Goal: Task Accomplishment & Management: Use online tool/utility

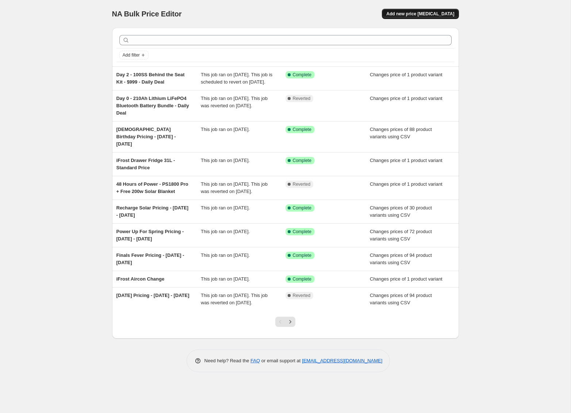
click at [436, 15] on span "Add new price change job" at bounding box center [420, 14] width 68 height 6
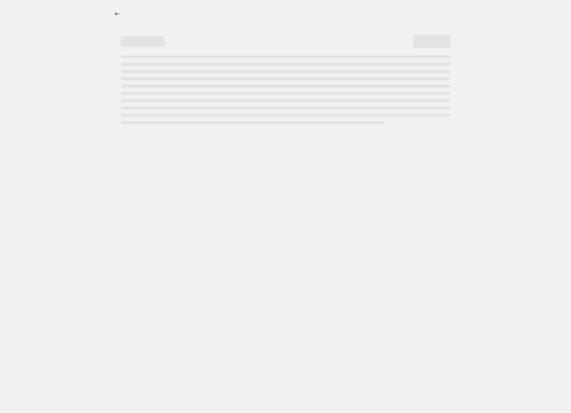
select select "percentage"
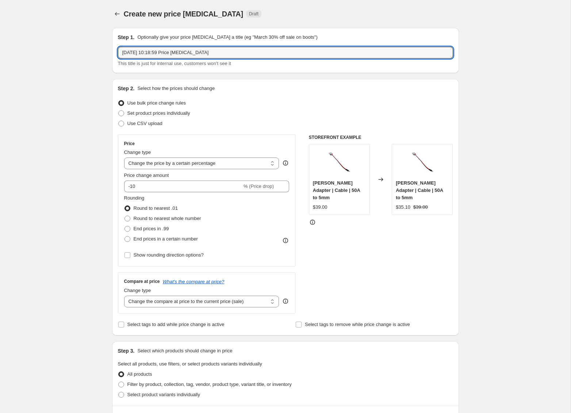
drag, startPoint x: 66, startPoint y: 45, endPoint x: 52, endPoint y: 43, distance: 14.4
click at [47, 43] on div "Create new price change job. This page is ready Create new price change job Dra…" at bounding box center [285, 367] width 571 height 735
paste input "iFROST | Fridge Freezer Cover | 40L"
type input "iFROST | Fridge Freezer Cover | 40L w/ Slide and Cover | Daily Deal 11 - Price …"
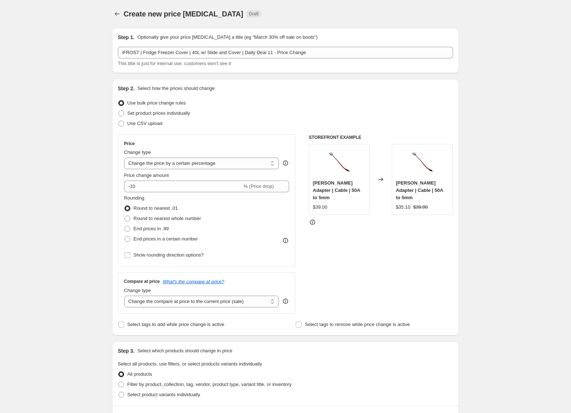
click at [61, 242] on div "Create new price change job. This page is ready Create new price change job Dra…" at bounding box center [285, 367] width 571 height 735
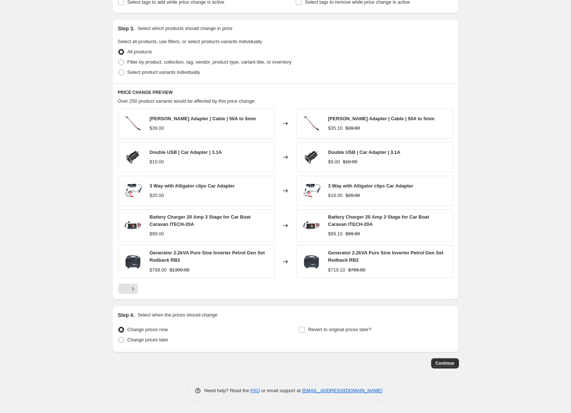
scroll to position [85, 0]
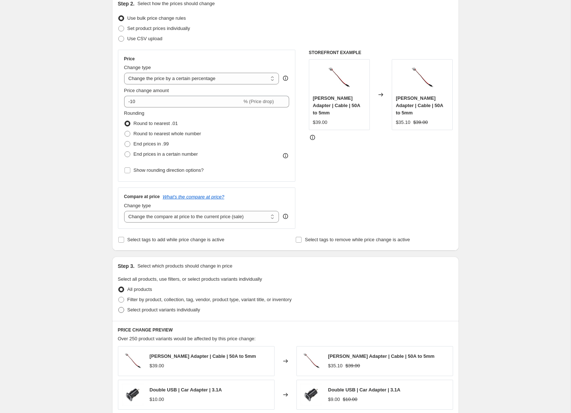
click at [124, 310] on span at bounding box center [121, 309] width 7 height 7
click at [119, 307] on input "Select product variants individually" at bounding box center [118, 307] width 0 height 0
radio input "true"
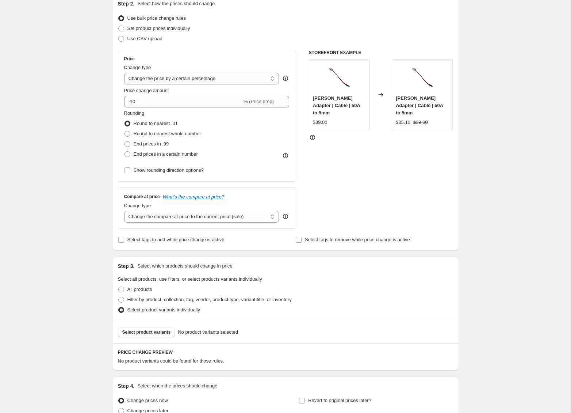
scroll to position [156, 0]
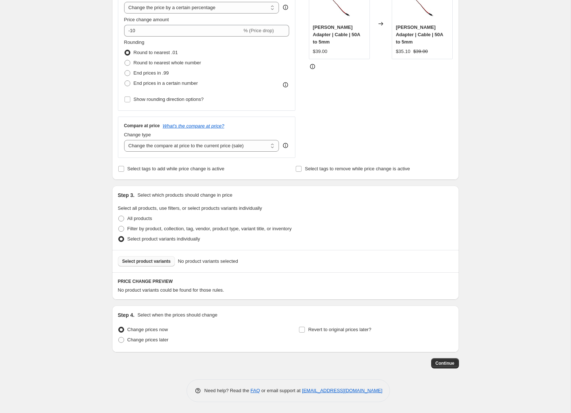
click at [145, 258] on span "Select product variants" at bounding box center [146, 261] width 49 height 6
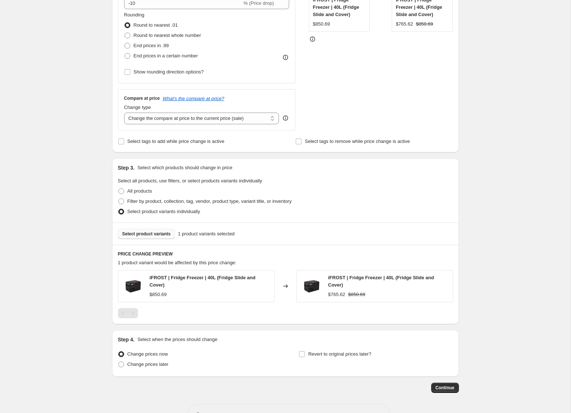
scroll to position [207, 0]
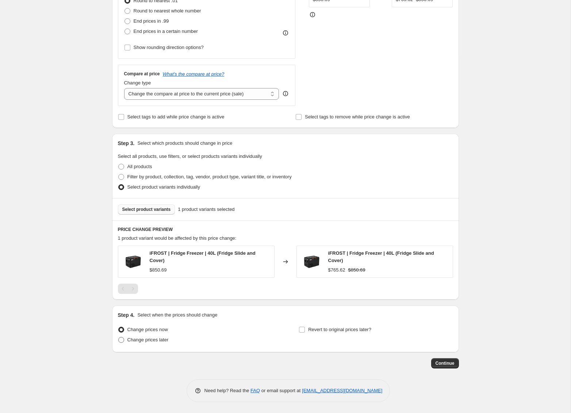
click at [141, 337] on span "Change prices later" at bounding box center [147, 339] width 41 height 5
click at [119, 337] on input "Change prices later" at bounding box center [118, 337] width 0 height 0
radio input "true"
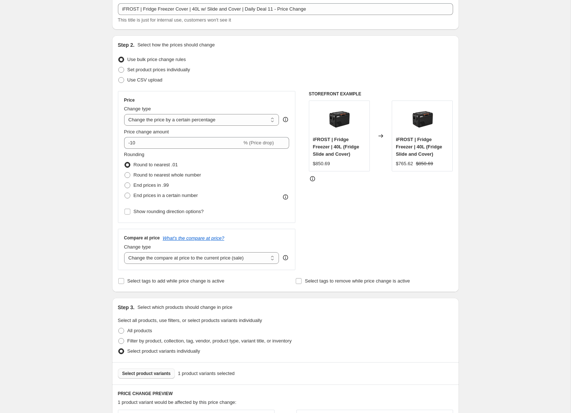
scroll to position [42, 0]
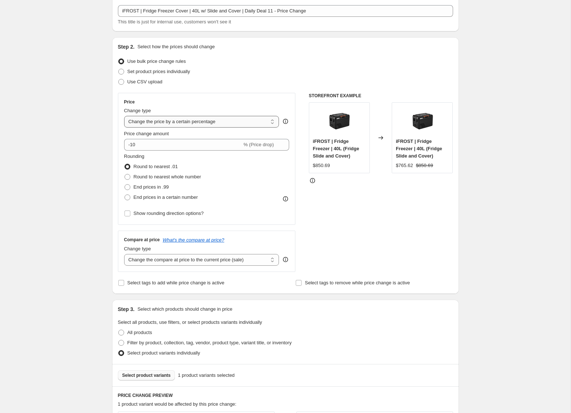
click at [236, 122] on select "Change the price to a certain amount Change the price by a certain amount Chang…" at bounding box center [201, 122] width 155 height 12
select select "to"
click at [124, 116] on select "Change the price to a certain amount Change the price by a certain amount Chang…" at bounding box center [201, 122] width 155 height 12
type input "80.00"
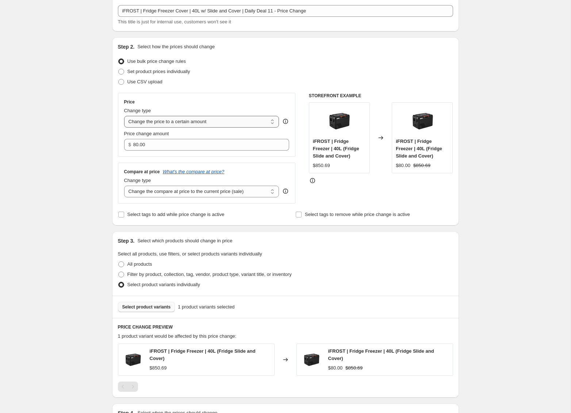
click at [226, 122] on select "Change the price to a certain amount Change the price by a certain amount Chang…" at bounding box center [201, 122] width 155 height 12
select select "by"
click at [124, 116] on select "Change the price to a certain amount Change the price by a certain amount Chang…" at bounding box center [201, 122] width 155 height 12
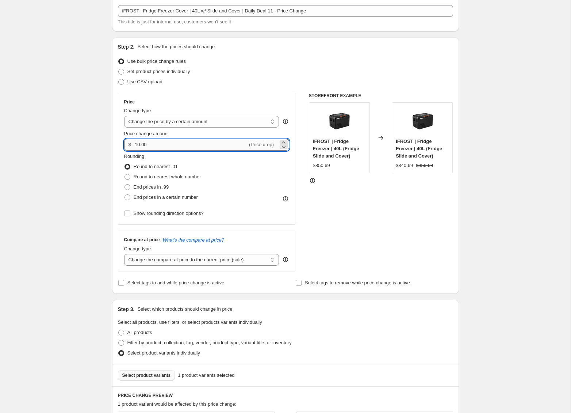
click at [180, 148] on input "-10.00" at bounding box center [190, 145] width 114 height 12
type input "-1"
type input "-2"
type input "-129.00"
click at [85, 195] on div "Create new price change job. This page is ready Create new price change job Dra…" at bounding box center [285, 330] width 571 height 745
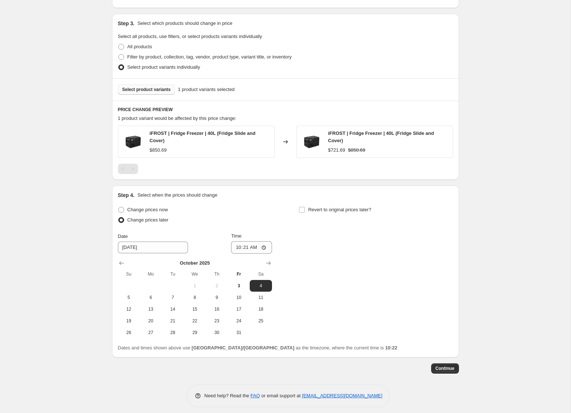
scroll to position [332, 0]
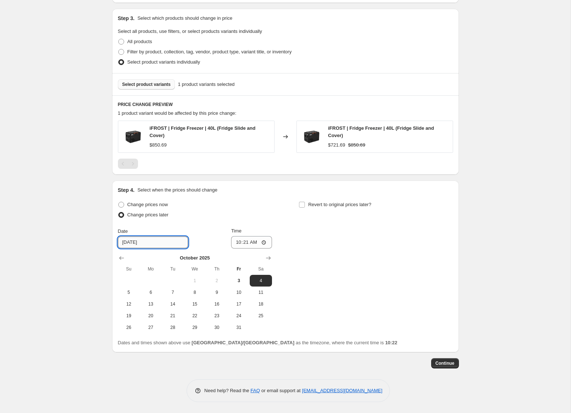
click at [163, 246] on input "[DATE]" at bounding box center [153, 242] width 70 height 12
click at [128, 303] on span "12" at bounding box center [129, 304] width 16 height 6
type input "10/12/2025"
click at [237, 244] on input "10:21" at bounding box center [251, 242] width 41 height 12
type input "00:00"
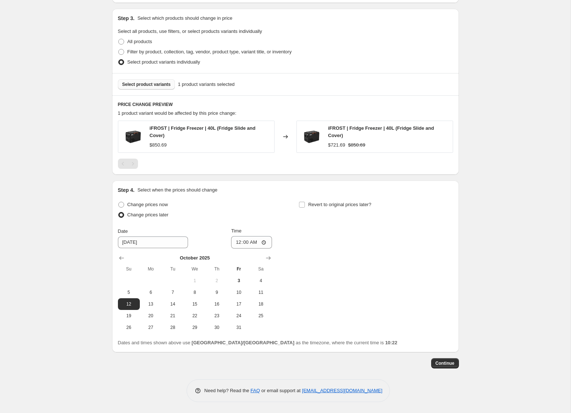
click at [337, 243] on div "Change prices now Change prices later Date 10/12/2025 Time 00:00 October 2025 S…" at bounding box center [285, 266] width 335 height 134
click at [301, 204] on input "Revert to original prices later?" at bounding box center [302, 205] width 6 height 6
checkbox input "true"
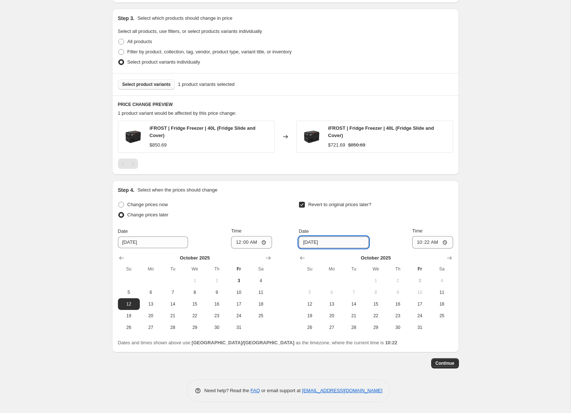
click at [314, 243] on input "[DATE]" at bounding box center [334, 242] width 70 height 12
type input "10/11/2025"
click at [420, 242] on input "10:22" at bounding box center [432, 242] width 41 height 12
type input "00:00"
click at [478, 238] on div "Create new price change job. This page is ready Create new price change job Dra…" at bounding box center [285, 40] width 571 height 745
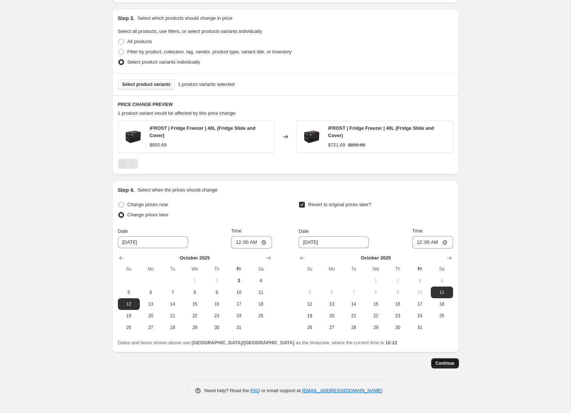
click at [445, 365] on span "Continue" at bounding box center [445, 363] width 19 height 6
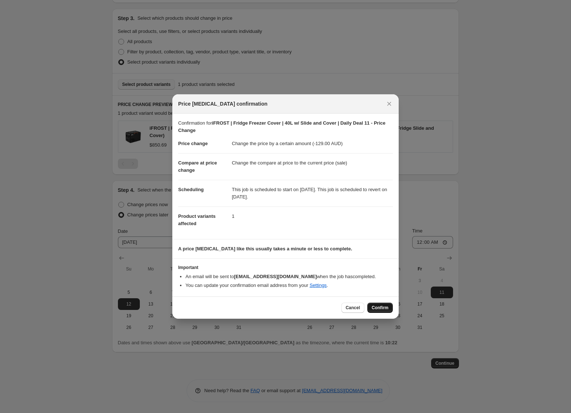
click at [383, 307] on span "Confirm" at bounding box center [380, 308] width 17 height 6
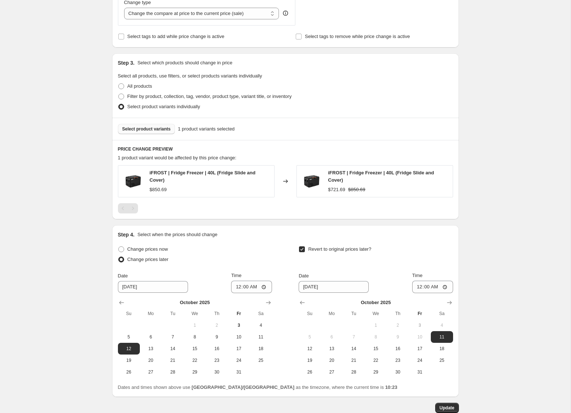
click at [44, 169] on div "iFROST | Fridge Freezer Cover | 40L w/ Slide and Cover | Daily Deal 11 - Price …" at bounding box center [285, 55] width 571 height 806
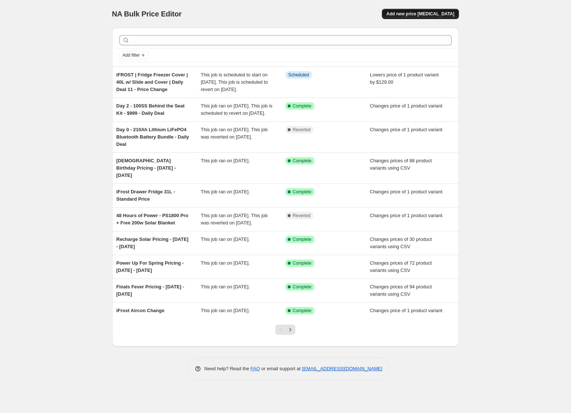
click at [427, 12] on span "Add new price change job" at bounding box center [420, 14] width 68 height 6
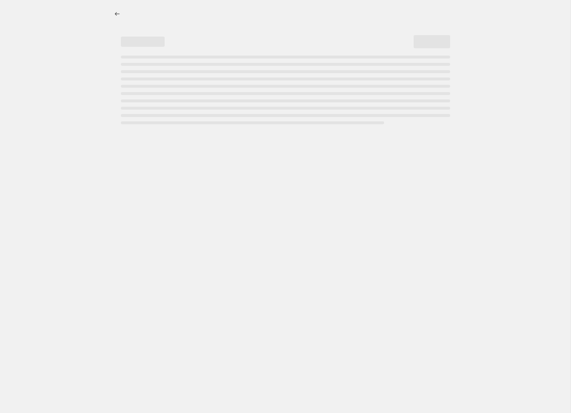
select select "percentage"
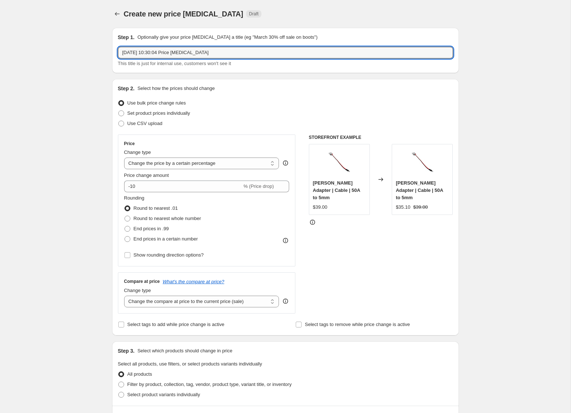
drag, startPoint x: 222, startPoint y: 54, endPoint x: 61, endPoint y: 53, distance: 161.1
click at [61, 53] on div "Create new price change job. This page is ready Create new price change job Dra…" at bounding box center [285, 367] width 571 height 735
type input "iTECH120X + FREE Battery Box | Daily Deal 16 | [DATE]"
click at [167, 115] on span "Set product prices individually" at bounding box center [158, 112] width 63 height 5
click at [119, 111] on input "Set product prices individually" at bounding box center [118, 110] width 0 height 0
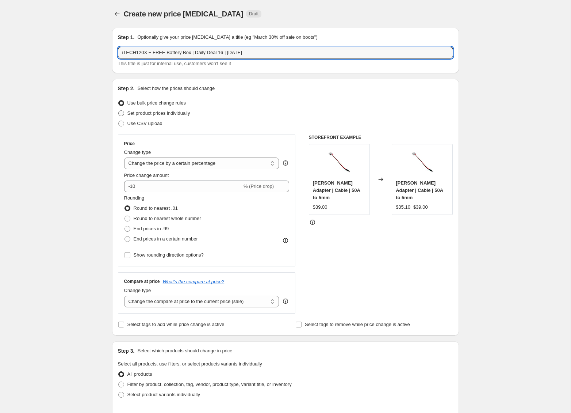
radio input "true"
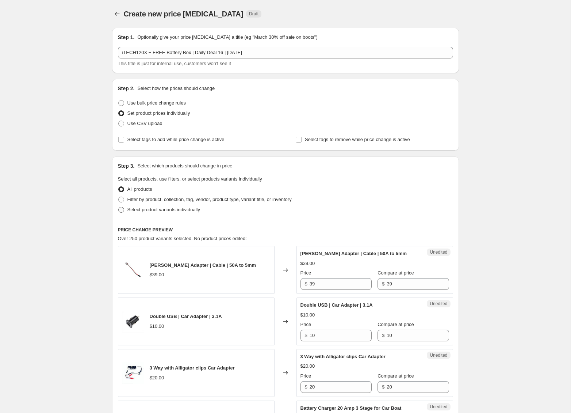
click at [118, 213] on label "Select product variants individually" at bounding box center [159, 210] width 82 height 10
click at [118, 207] on input "Select product variants individually" at bounding box center [118, 207] width 0 height 0
radio input "true"
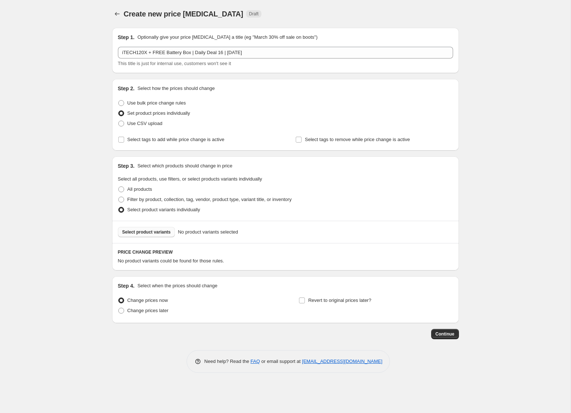
click at [148, 232] on span "Select product variants" at bounding box center [146, 232] width 49 height 6
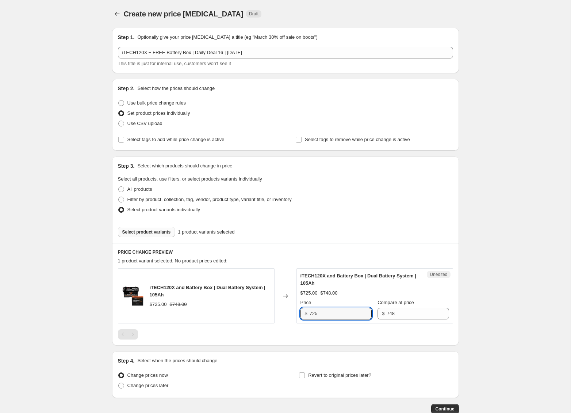
drag, startPoint x: 343, startPoint y: 314, endPoint x: 301, endPoint y: 312, distance: 41.3
click at [301, 312] on div "$ 725" at bounding box center [336, 313] width 71 height 12
click at [121, 102] on span at bounding box center [121, 103] width 6 height 6
click at [119, 100] on input "Use bulk price change rules" at bounding box center [118, 100] width 0 height 0
radio input "true"
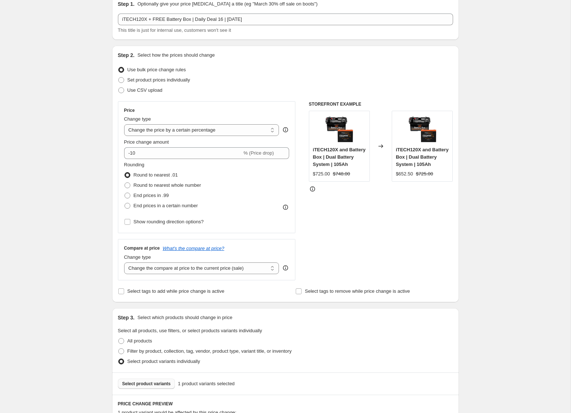
scroll to position [14, 0]
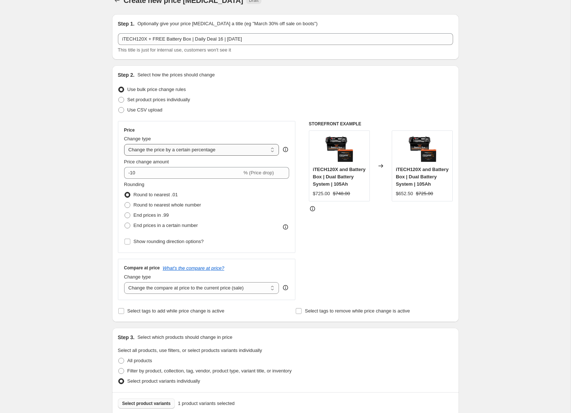
click at [217, 152] on select "Change the price to a certain amount Change the price by a certain amount Chang…" at bounding box center [201, 150] width 155 height 12
select select "by"
click at [124, 144] on select "Change the price to a certain amount Change the price by a certain amount Chang…" at bounding box center [201, 150] width 155 height 12
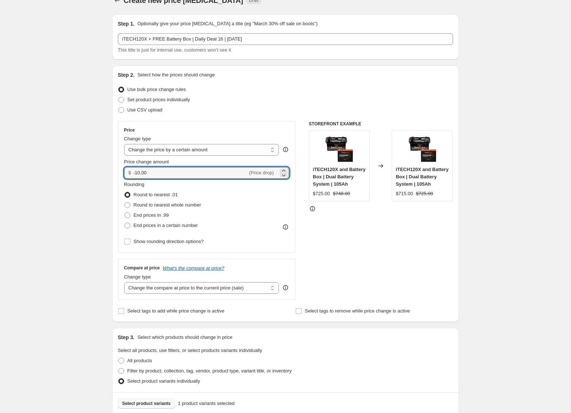
drag, startPoint x: 182, startPoint y: 176, endPoint x: 128, endPoint y: 169, distance: 54.8
click at [128, 169] on div "$ -10.00 (Price drop)" at bounding box center [206, 173] width 165 height 12
click at [133, 173] on input "99" at bounding box center [186, 173] width 106 height 12
type input "-99.00"
click at [82, 206] on div "Create new price change job. This page is ready Create new price change job Dra…" at bounding box center [285, 296] width 571 height 620
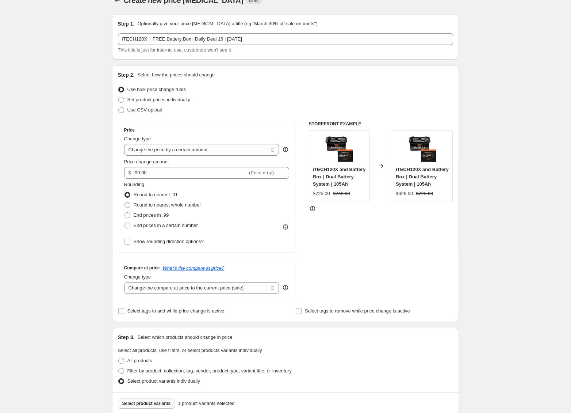
scroll to position [207, 0]
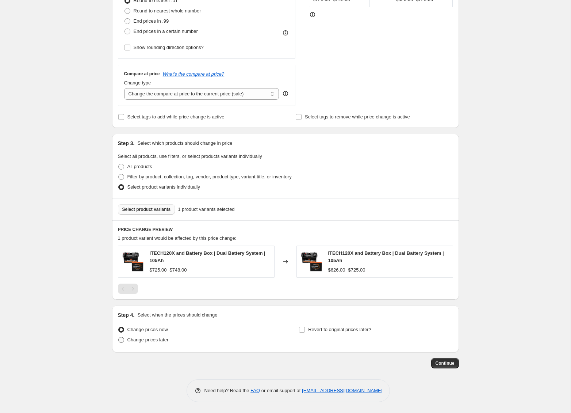
click at [151, 340] on span "Change prices later" at bounding box center [147, 339] width 41 height 5
click at [119, 337] on input "Change prices later" at bounding box center [118, 337] width 0 height 0
radio input "true"
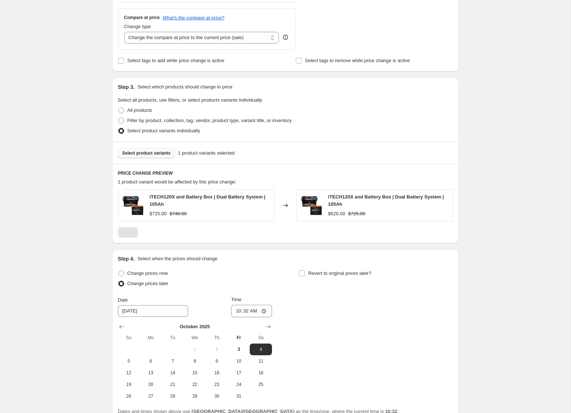
scroll to position [289, 0]
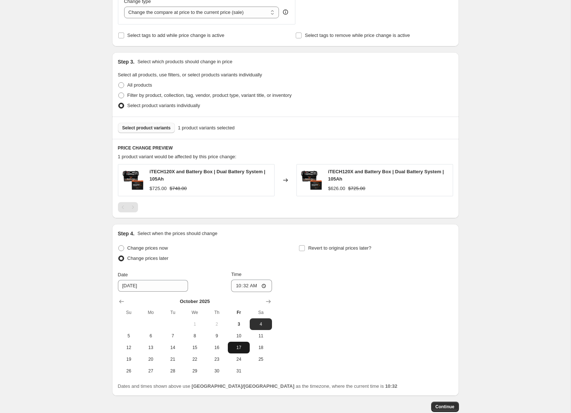
click at [237, 348] on span "17" at bounding box center [239, 347] width 16 height 6
type input "[DATE]"
click at [305, 247] on span at bounding box center [302, 248] width 7 height 7
click at [305, 247] on input "Revert to original prices later?" at bounding box center [302, 248] width 6 height 6
checkbox input "true"
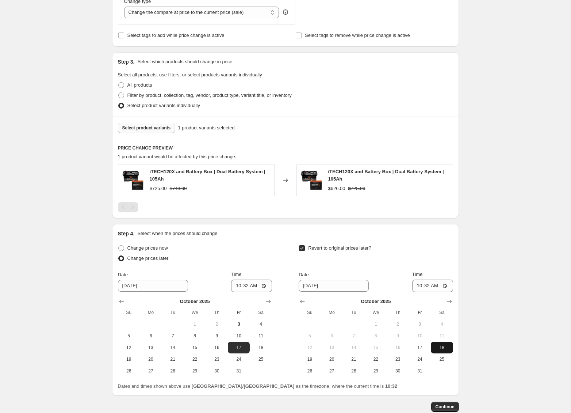
click at [440, 343] on button "18" at bounding box center [442, 347] width 22 height 12
type input "10/18/2025"
click at [236, 284] on input "10:32" at bounding box center [251, 285] width 41 height 12
type input "00:00"
click at [419, 287] on input "10:32" at bounding box center [432, 285] width 41 height 12
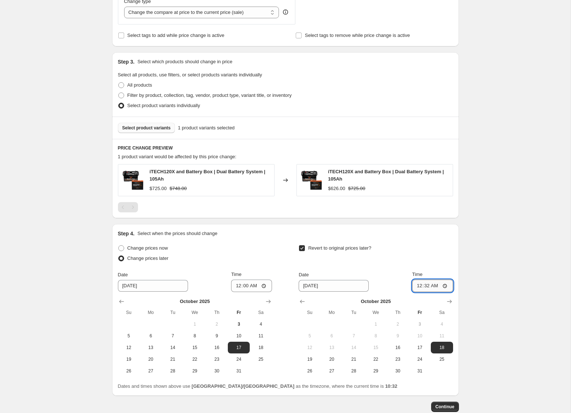
type input "00:00"
click at [504, 287] on div "Create new price change job. This page is ready Create new price change job Dra…" at bounding box center [285, 83] width 571 height 745
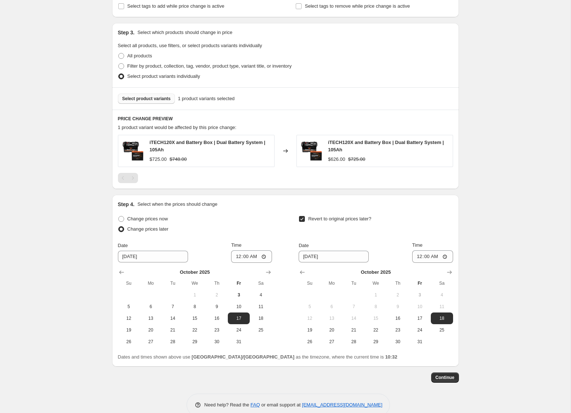
scroll to position [332, 0]
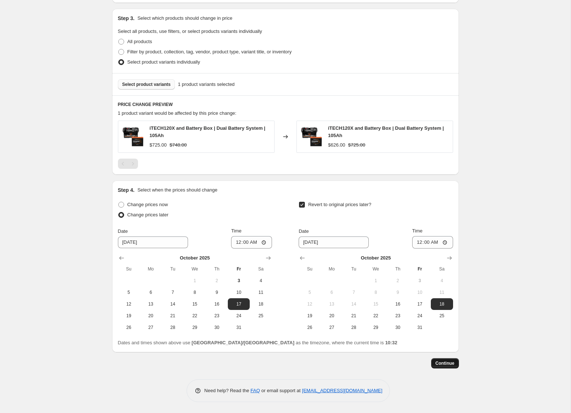
click at [449, 362] on span "Continue" at bounding box center [445, 363] width 19 height 6
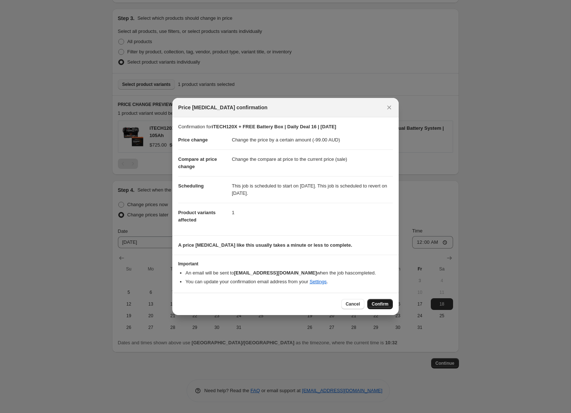
click at [378, 306] on span "Confirm" at bounding box center [380, 304] width 17 height 6
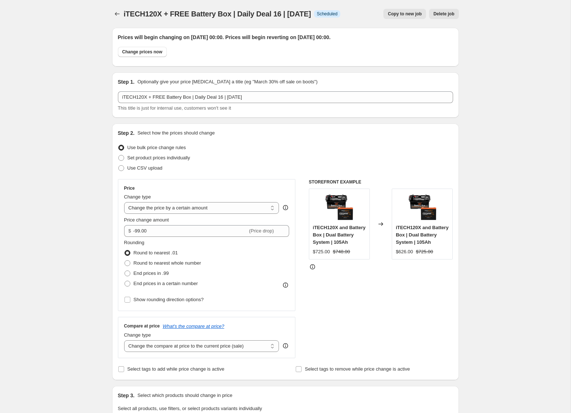
scroll to position [332, 0]
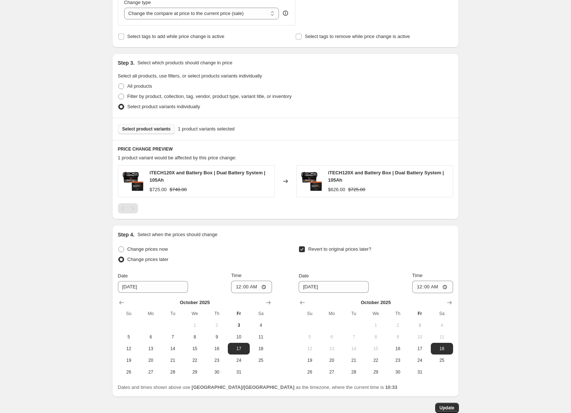
click at [50, 256] on div "iTECH120X + FREE Battery Box | Daily Deal 16 | Oct 17. This page is ready iTECH…" at bounding box center [285, 63] width 571 height 790
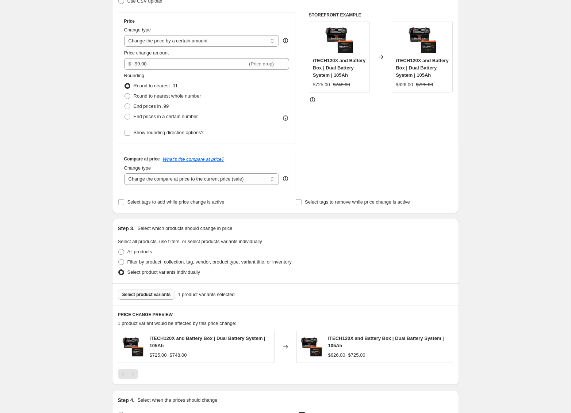
scroll to position [0, 0]
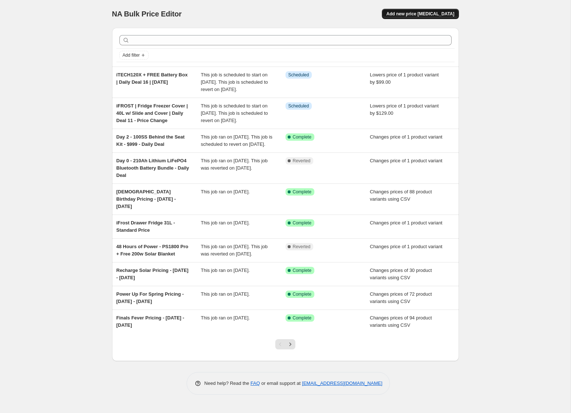
click at [424, 18] on button "Add new price [MEDICAL_DATA]" at bounding box center [420, 14] width 77 height 10
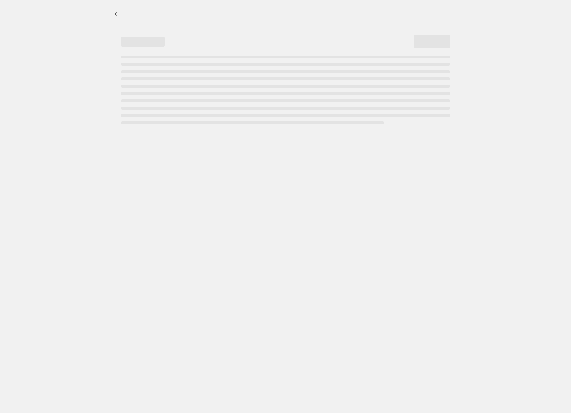
select select "percentage"
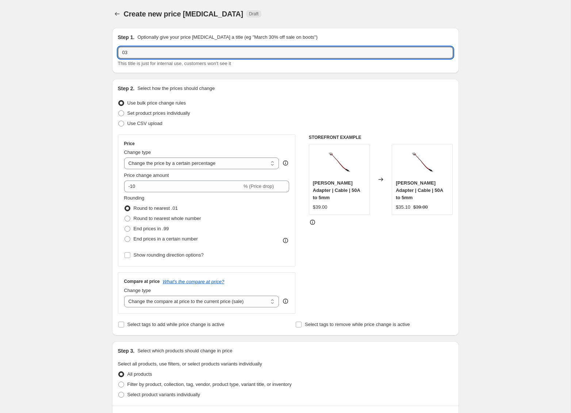
type input "003"
click at [145, 55] on input "003" at bounding box center [285, 53] width 335 height 12
click at [104, 50] on div "Create new price change job. This page is ready Create new price change job Dra…" at bounding box center [285, 367] width 364 height 735
drag, startPoint x: 244, startPoint y: 51, endPoint x: 68, endPoint y: 45, distance: 176.1
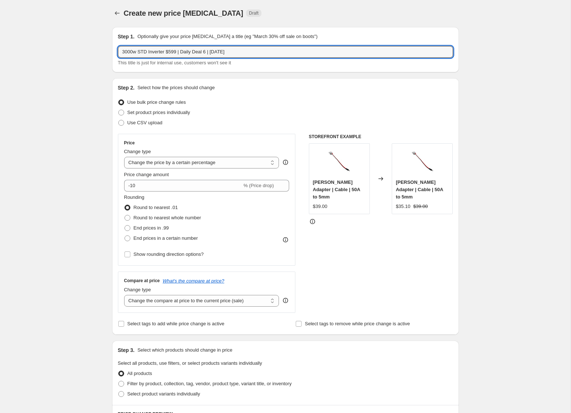
click at [68, 45] on div "Create new price change job. This page is ready Create new price change job Dra…" at bounding box center [285, 366] width 571 height 735
type input "3000w STD Inverter $599 | Daily Deal 6 | [DATE]"
click at [68, 92] on div "Create new price change job. This page is ready Create new price change job Dra…" at bounding box center [285, 366] width 571 height 735
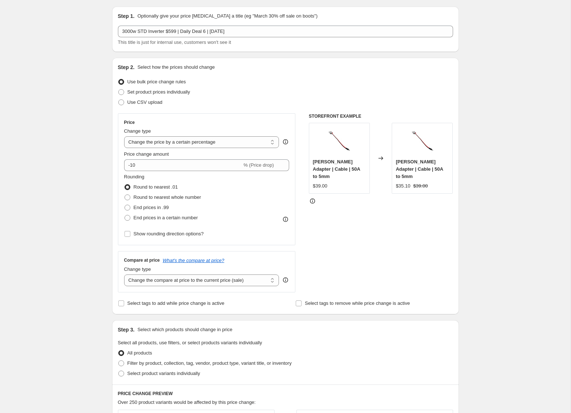
scroll to position [22, 0]
click at [179, 142] on select "Change the price to a certain amount Change the price by a certain amount Chang…" at bounding box center [201, 142] width 155 height 12
select select "to"
click at [124, 136] on select "Change the price to a certain amount Change the price by a certain amount Chang…" at bounding box center [201, 142] width 155 height 12
type input "80.00"
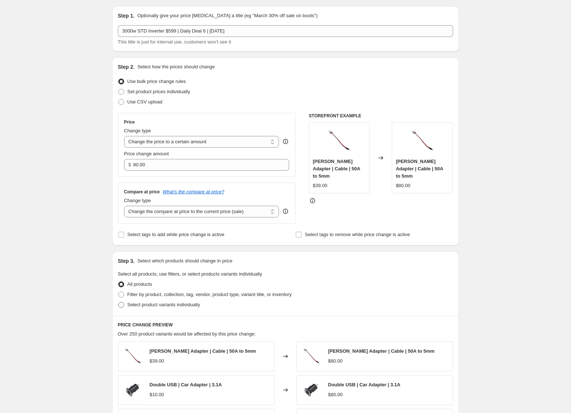
click at [122, 306] on span at bounding box center [121, 305] width 6 height 6
click at [119, 302] on input "Select product variants individually" at bounding box center [118, 302] width 0 height 0
radio input "true"
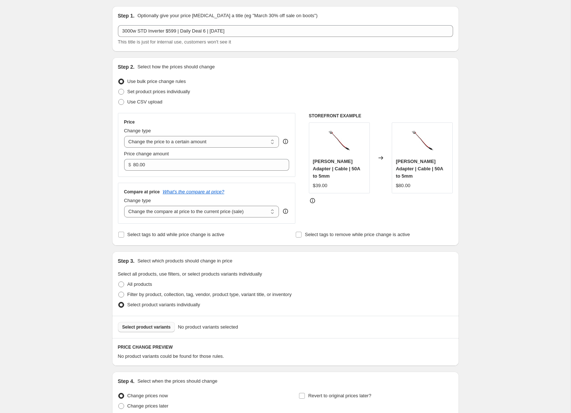
click at [142, 324] on span "Select product variants" at bounding box center [146, 327] width 49 height 6
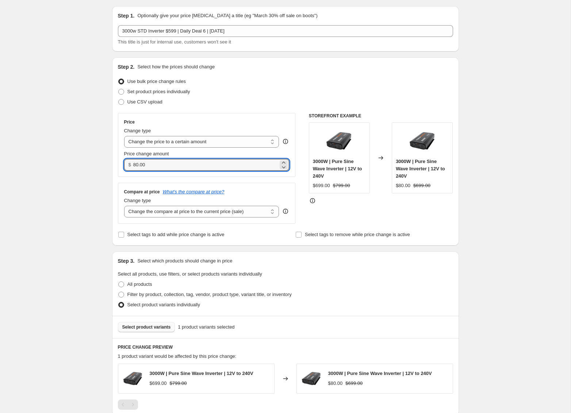
drag, startPoint x: 186, startPoint y: 165, endPoint x: 123, endPoint y: 163, distance: 63.2
click at [123, 163] on div "Price Change type Change the price to a certain amount Change the price by a ce…" at bounding box center [207, 145] width 178 height 64
click at [216, 169] on input "599" at bounding box center [205, 165] width 145 height 12
type input "599.00"
click at [515, 207] on div "Create new price change job. This page is ready Create new price change job Dra…" at bounding box center [285, 253] width 571 height 550
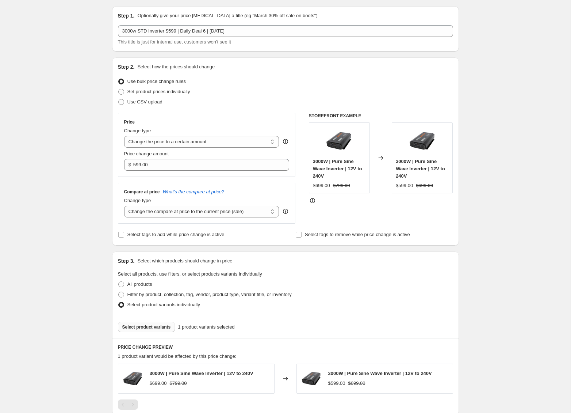
scroll to position [137, 0]
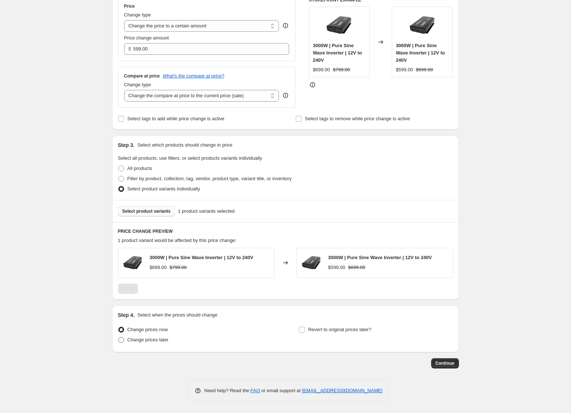
click at [142, 341] on span "Change prices later" at bounding box center [147, 339] width 41 height 5
click at [119, 337] on input "Change prices later" at bounding box center [118, 337] width 0 height 0
radio input "true"
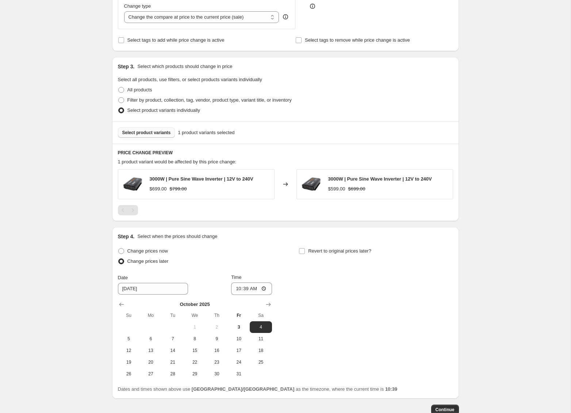
scroll to position [262, 0]
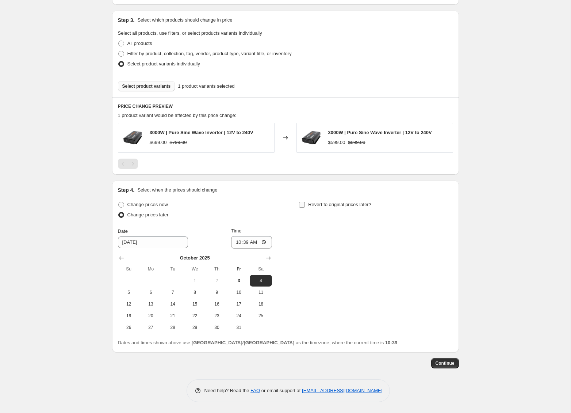
click at [304, 205] on input "Revert to original prices later?" at bounding box center [302, 205] width 6 height 6
checkbox input "true"
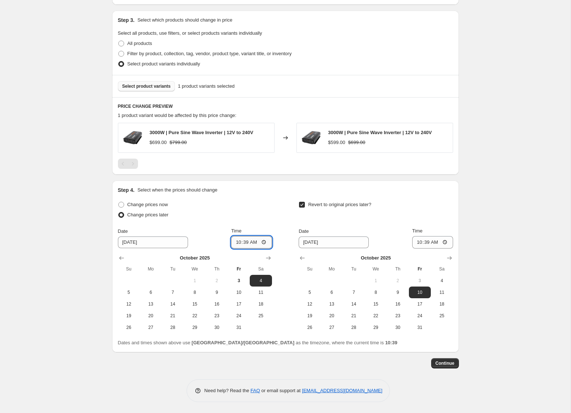
click at [237, 243] on input "10:39" at bounding box center [251, 242] width 41 height 12
type input "00:00"
click at [337, 245] on input "[DATE]" at bounding box center [334, 242] width 70 height 12
click at [311, 294] on span "5" at bounding box center [310, 292] width 16 height 6
type input "10/5/2025"
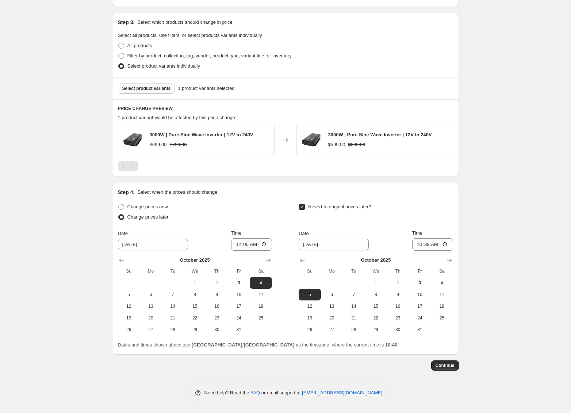
scroll to position [260, 0]
click at [133, 246] on input "[DATE]" at bounding box center [153, 245] width 70 height 12
click at [132, 245] on input "[DATE]" at bounding box center [153, 245] width 70 height 12
click at [172, 295] on span "7" at bounding box center [173, 295] width 16 height 6
type input "10/7/2025"
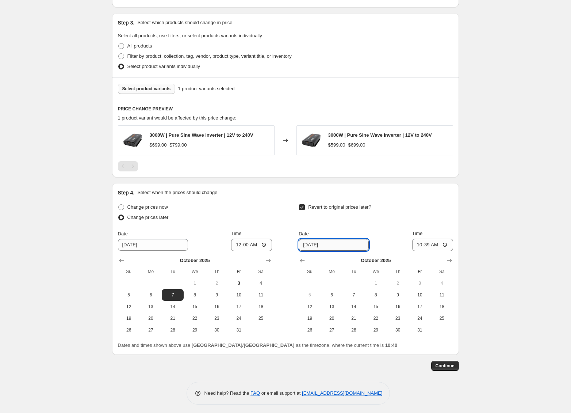
click at [325, 247] on input "10/5/2025" at bounding box center [334, 245] width 70 height 12
click at [312, 245] on input "10/5/2025" at bounding box center [334, 245] width 70 height 12
click at [377, 293] on span "8" at bounding box center [376, 295] width 16 height 6
type input "10/8/2025"
click at [417, 245] on input "10:39" at bounding box center [432, 244] width 41 height 12
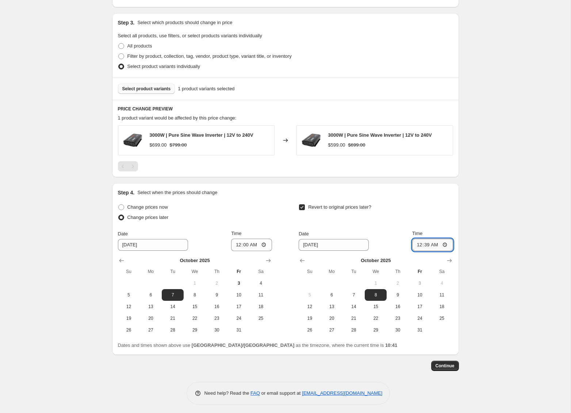
type input "00:00"
click at [519, 256] on div "Create new price change job. This page is ready Create new price change job Dra…" at bounding box center [285, 77] width 571 height 675
click at [440, 364] on span "Continue" at bounding box center [445, 366] width 19 height 6
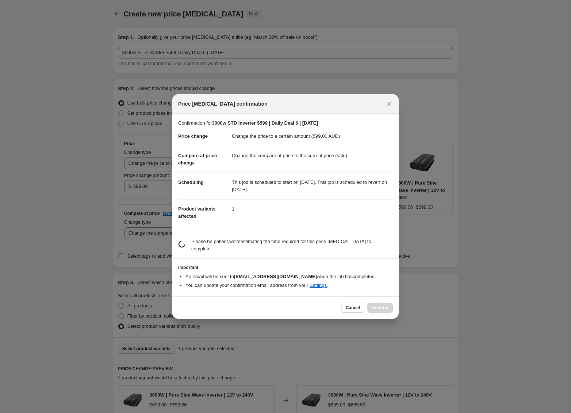
scroll to position [0, 0]
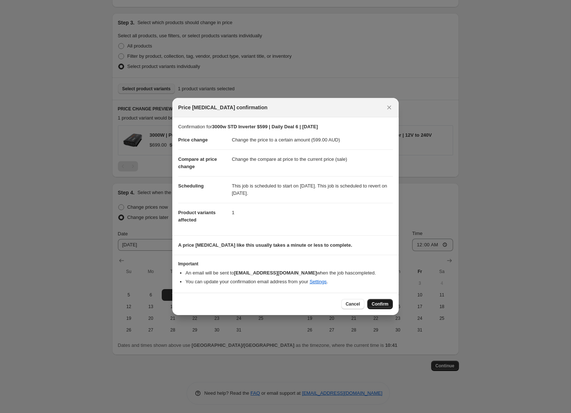
click at [387, 305] on span "Confirm" at bounding box center [380, 304] width 17 height 6
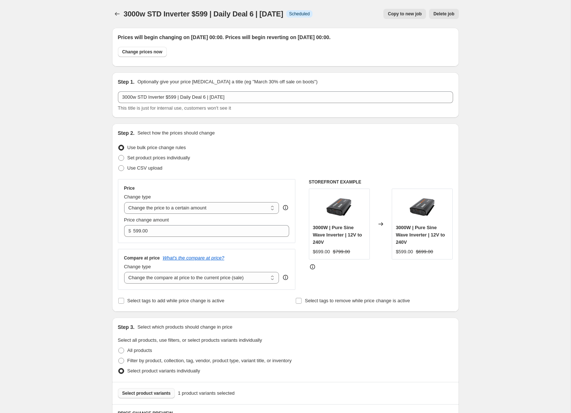
click at [76, 106] on div "3000w STD Inverter $599 | Daily Deal 6 | Oct 7. This page is ready 3000w STD In…" at bounding box center [285, 359] width 571 height 719
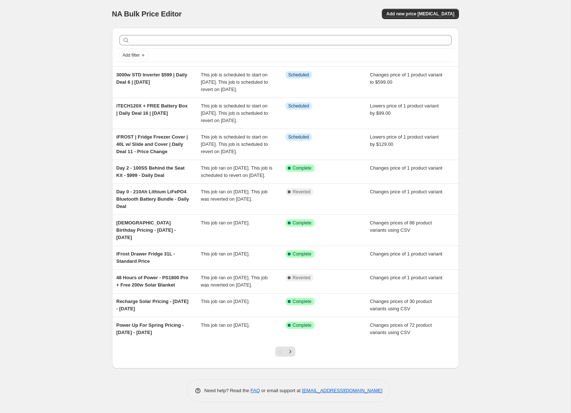
click at [520, 113] on div "NA Bulk Price Editor. This page is ready NA Bulk Price Editor Add new price cha…" at bounding box center [285, 206] width 571 height 413
click at [433, 13] on span "Add new price [MEDICAL_DATA]" at bounding box center [420, 14] width 68 height 6
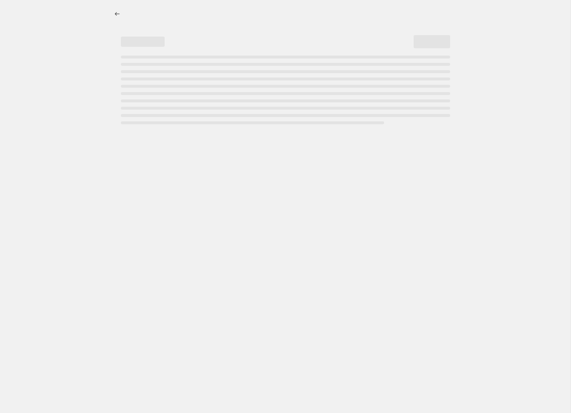
select select "percentage"
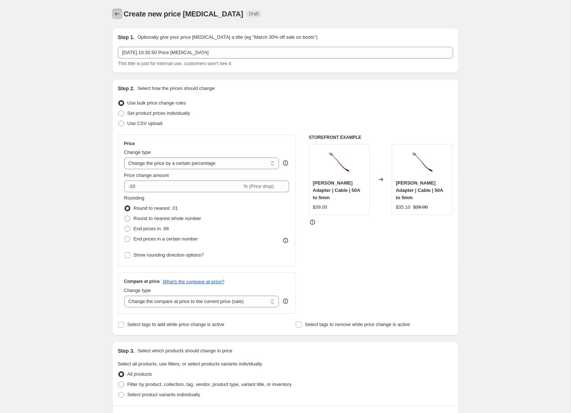
click at [115, 14] on icon "Price change jobs" at bounding box center [117, 13] width 7 height 7
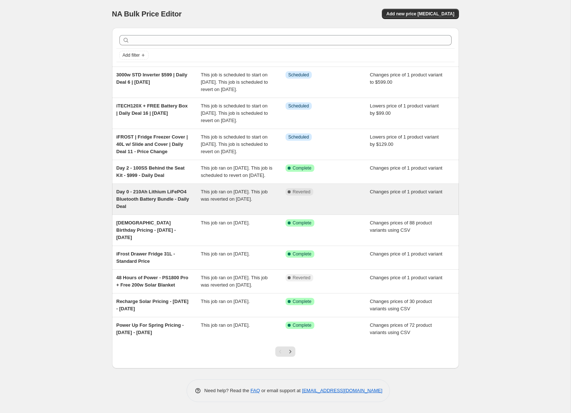
click at [333, 210] on div "Complete Reverted" at bounding box center [328, 199] width 85 height 22
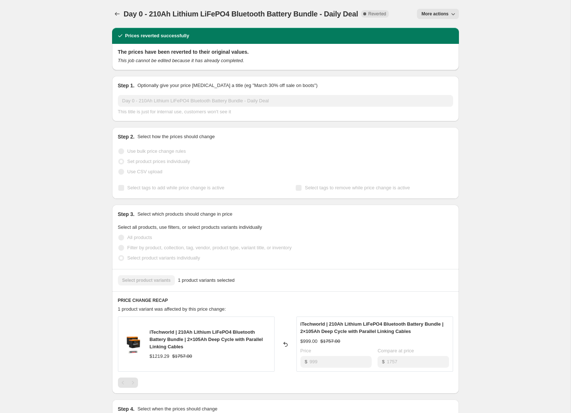
click at [450, 12] on icon "button" at bounding box center [453, 13] width 7 height 7
click at [446, 29] on span "Copy to new job" at bounding box center [438, 28] width 34 height 5
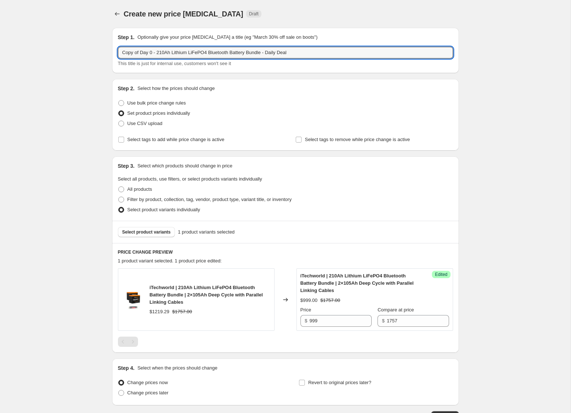
drag, startPoint x: 129, startPoint y: 51, endPoint x: 46, endPoint y: 45, distance: 83.1
click at [46, 45] on div "Create new price change job. This page is ready Create new price change job Dra…" at bounding box center [285, 233] width 571 height 466
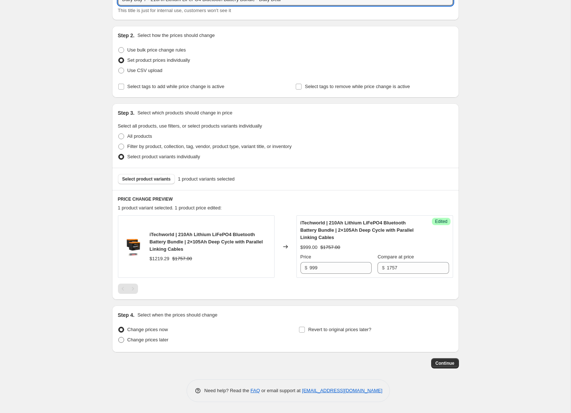
type input "Daily Day 7 - 210Ah Lithium LiFePO4 Bluetooth Battery Bundle - Daily Deal"
click at [152, 341] on span "Change prices later" at bounding box center [147, 339] width 41 height 5
click at [119, 337] on input "Change prices later" at bounding box center [118, 337] width 0 height 0
radio input "true"
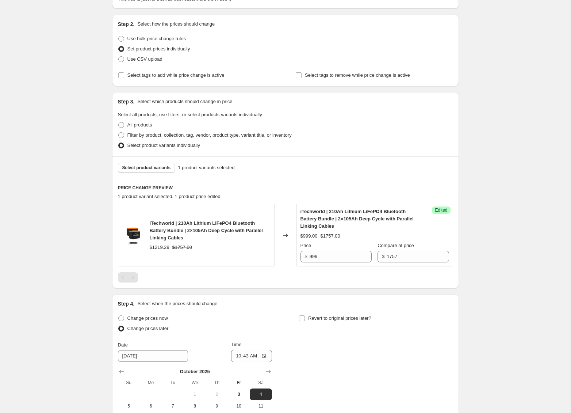
scroll to position [144, 0]
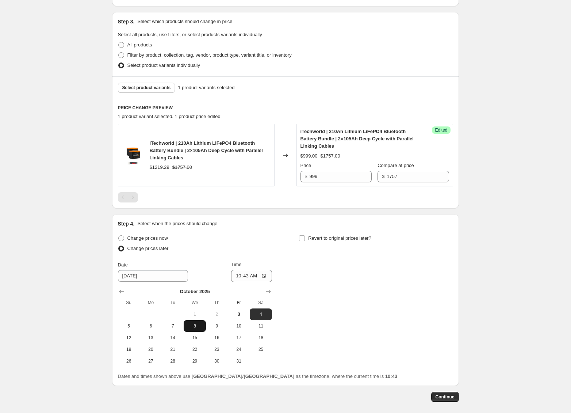
click at [195, 327] on span "8" at bounding box center [195, 326] width 16 height 6
type input "10/8/2025"
click at [236, 275] on input "10:43" at bounding box center [251, 276] width 41 height 12
type input "00:00"
click at [298, 277] on div "Change prices now Change prices later Date 10/8/2025 Time 00:00 October 2025 Su…" at bounding box center [285, 300] width 335 height 134
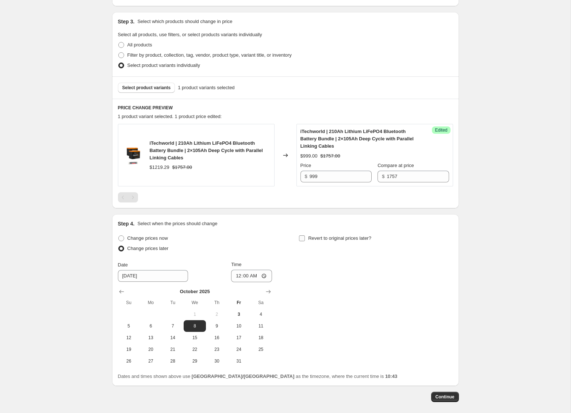
click at [305, 237] on span at bounding box center [302, 238] width 7 height 7
click at [305, 237] on input "Revert to original prices later?" at bounding box center [302, 238] width 6 height 6
checkbox input "true"
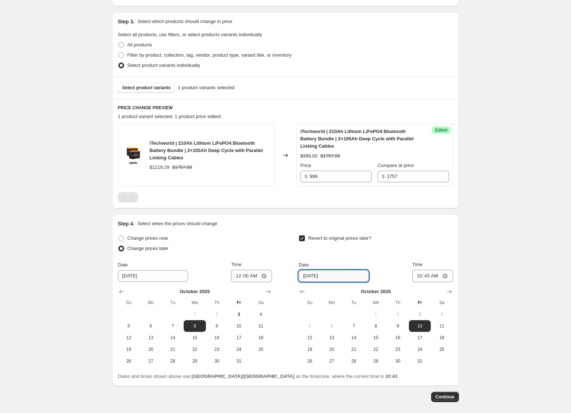
click at [340, 276] on input "10/10/2025" at bounding box center [334, 276] width 70 height 12
click at [393, 328] on span "9" at bounding box center [398, 326] width 16 height 6
type input "10/9/2025"
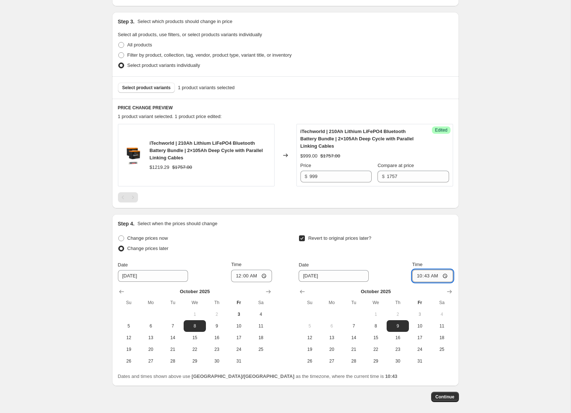
click at [417, 275] on input "10:43" at bounding box center [432, 276] width 41 height 12
type input "00:00"
click at [479, 301] on div "Create new price change job. This page is ready Create new price change job Dra…" at bounding box center [285, 151] width 571 height 591
click at [455, 394] on button "Continue" at bounding box center [445, 396] width 28 height 10
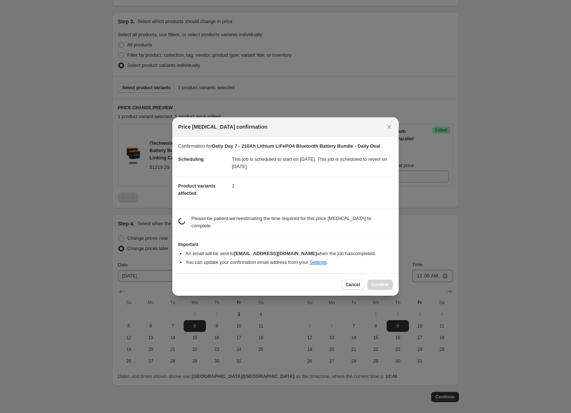
click at [347, 188] on dd "1" at bounding box center [312, 185] width 161 height 19
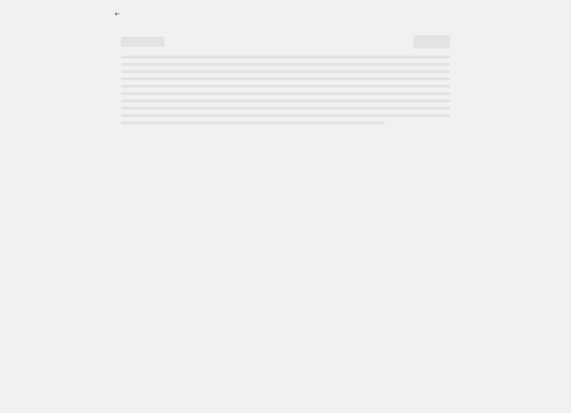
select select "percentage"
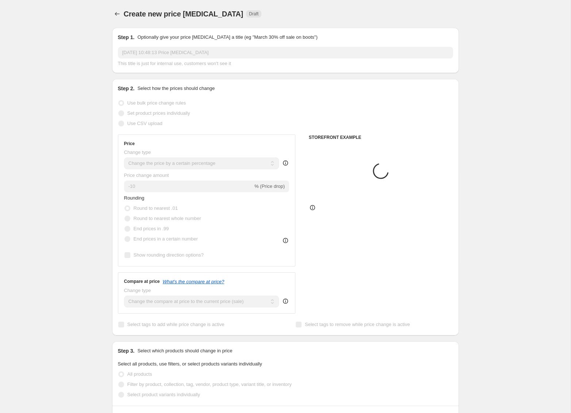
scroll to position [0, 0]
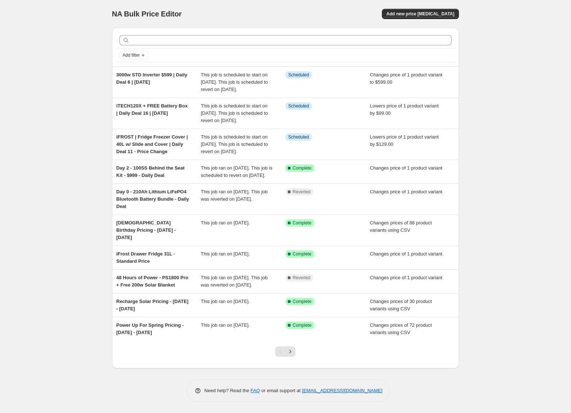
click at [521, 137] on div "NA Bulk Price Editor. This page is ready NA Bulk Price Editor Add new price [ME…" at bounding box center [285, 206] width 571 height 413
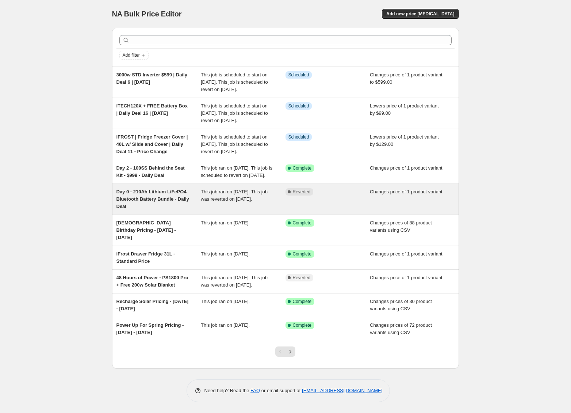
click at [329, 210] on div "Complete Reverted" at bounding box center [328, 199] width 85 height 22
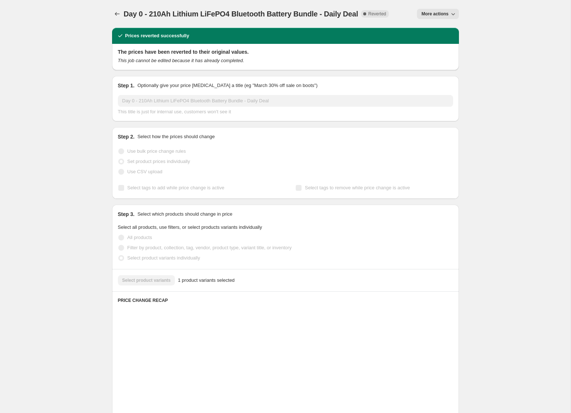
click at [452, 14] on icon "button" at bounding box center [453, 13] width 7 height 7
click at [450, 29] on span "Copy to new job" at bounding box center [438, 28] width 34 height 5
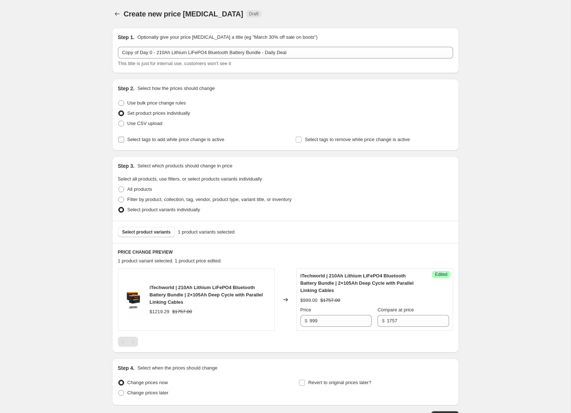
scroll to position [1, 0]
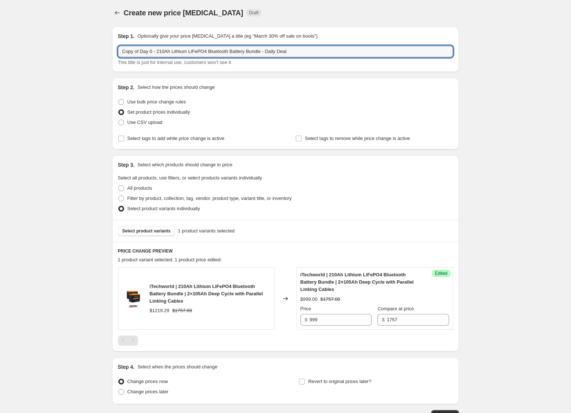
drag, startPoint x: 155, startPoint y: 51, endPoint x: 100, endPoint y: 46, distance: 54.6
click at [100, 46] on div "Create new price [MEDICAL_DATA]. This page is ready Create new price [MEDICAL_D…" at bounding box center [285, 232] width 571 height 466
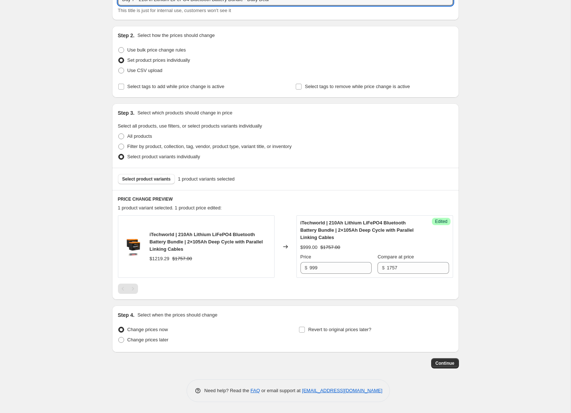
type input "Day 7 - 210Ah Lithium LiFePO4 Bluetooth Battery Bundle - Daily Deal"
drag, startPoint x: 88, startPoint y: 330, endPoint x: 93, endPoint y: 335, distance: 7.2
click at [89, 330] on div "Create new price [MEDICAL_DATA]. This page is ready Create new price [MEDICAL_D…" at bounding box center [285, 180] width 571 height 466
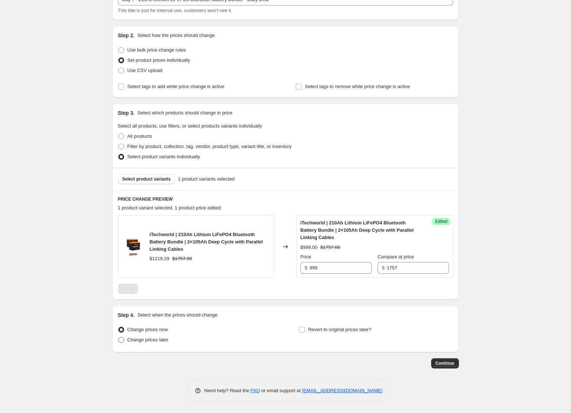
click at [128, 342] on span "Change prices later" at bounding box center [147, 339] width 41 height 5
click at [119, 337] on input "Change prices later" at bounding box center [118, 337] width 0 height 0
radio input "true"
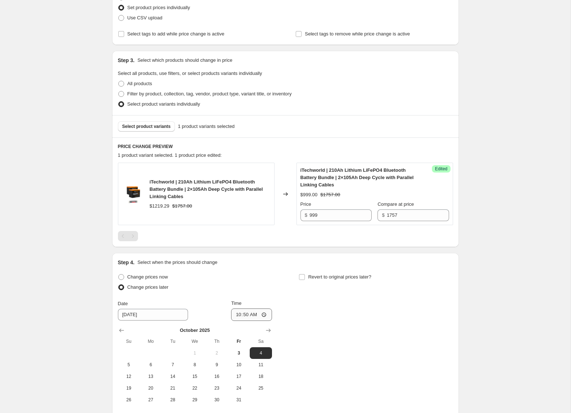
scroll to position [106, 0]
click at [218, 377] on span "16" at bounding box center [217, 375] width 16 height 6
type input "[DATE]"
click at [237, 315] on input "10:50" at bounding box center [251, 313] width 41 height 12
type input "00:00"
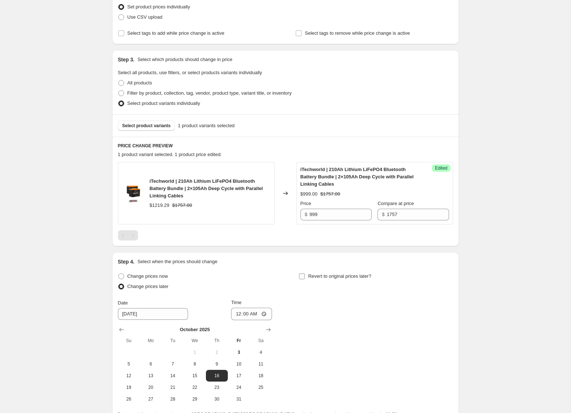
click at [302, 276] on input "Revert to original prices later?" at bounding box center [302, 276] width 6 height 6
checkbox input "true"
click at [415, 377] on span "17" at bounding box center [420, 375] width 16 height 6
type input "[DATE]"
click at [418, 313] on input "10:50" at bounding box center [432, 313] width 41 height 12
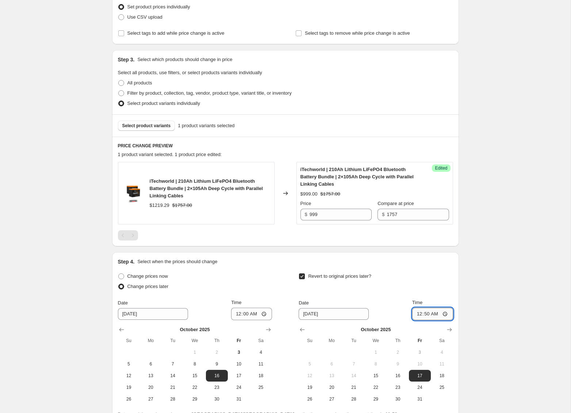
type input "00:00"
click at [495, 302] on div "Create new price [MEDICAL_DATA]. This page is ready Create new price [MEDICAL_D…" at bounding box center [285, 189] width 571 height 591
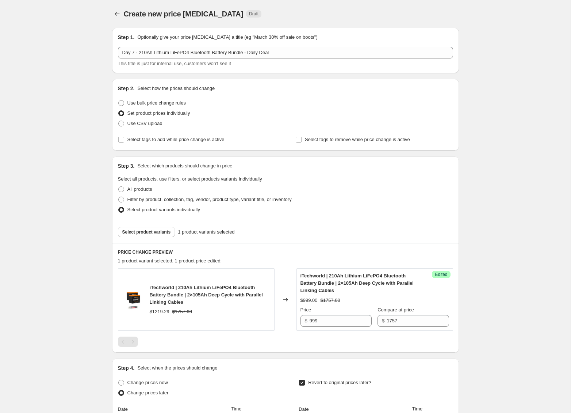
scroll to position [178, 0]
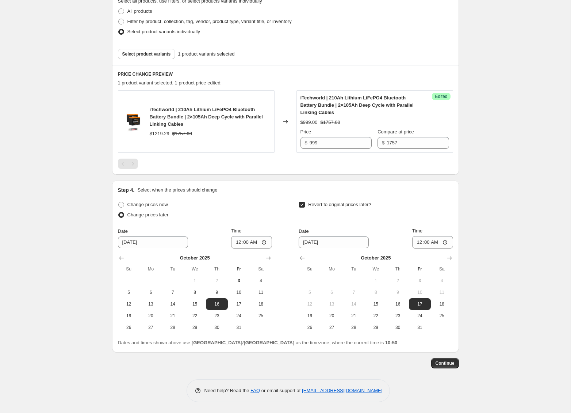
click at [445, 368] on div "Step 1. Optionally give your price change job a title (eg "March 30% off sale o…" at bounding box center [285, 123] width 347 height 558
click at [452, 363] on span "Continue" at bounding box center [445, 363] width 19 height 6
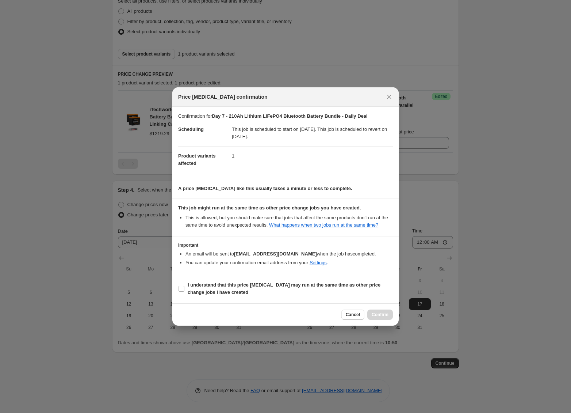
drag, startPoint x: 179, startPoint y: 291, endPoint x: 226, endPoint y: 301, distance: 48.1
click at [180, 291] on input "I understand that this price [MEDICAL_DATA] may run at the same time as other p…" at bounding box center [182, 289] width 6 height 6
checkbox input "true"
drag, startPoint x: 387, startPoint y: 318, endPoint x: 436, endPoint y: 324, distance: 50.0
click at [387, 317] on span "Confirm" at bounding box center [380, 315] width 17 height 6
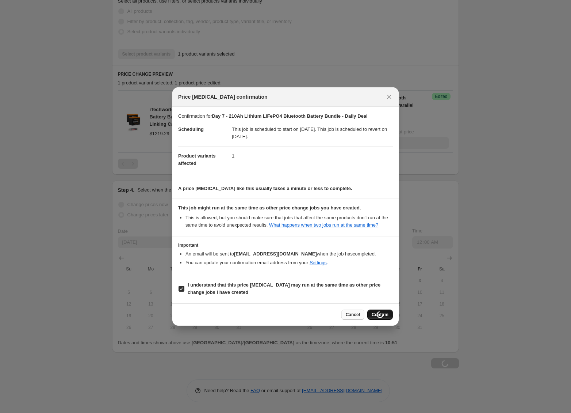
click at [351, 317] on span "Cancel" at bounding box center [353, 315] width 14 height 6
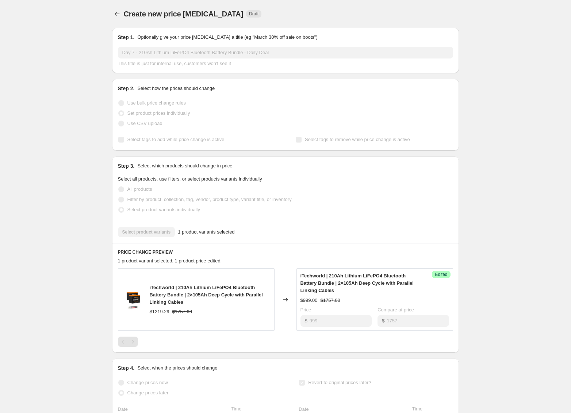
scroll to position [178, 0]
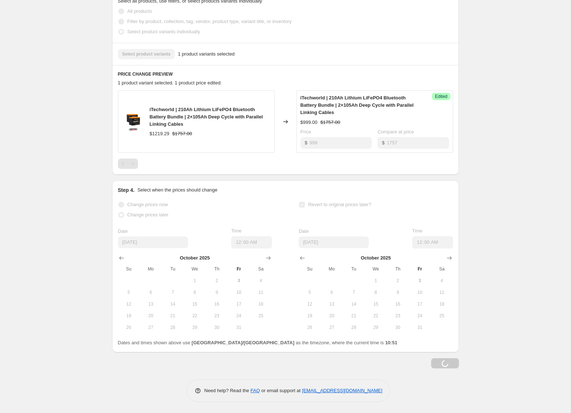
click at [443, 364] on div "Loading Continue" at bounding box center [285, 363] width 347 height 10
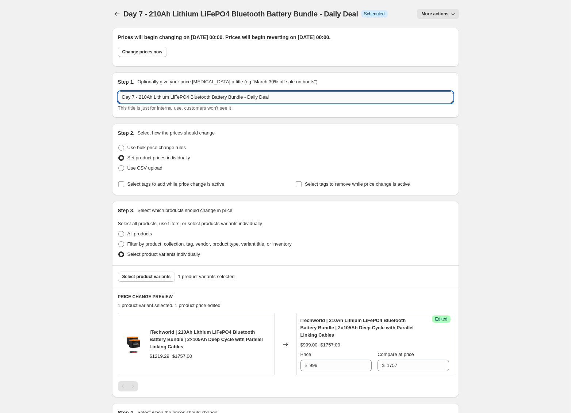
click at [134, 95] on input "Day 7 - 210Ah Lithium LiFePO4 Bluetooth Battery Bundle - Daily Deal" at bounding box center [285, 97] width 335 height 12
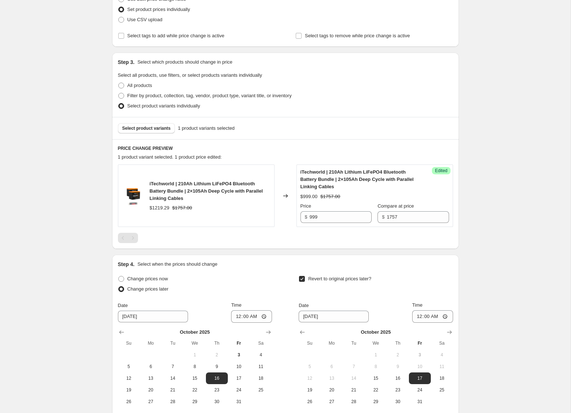
scroll to position [222, 0]
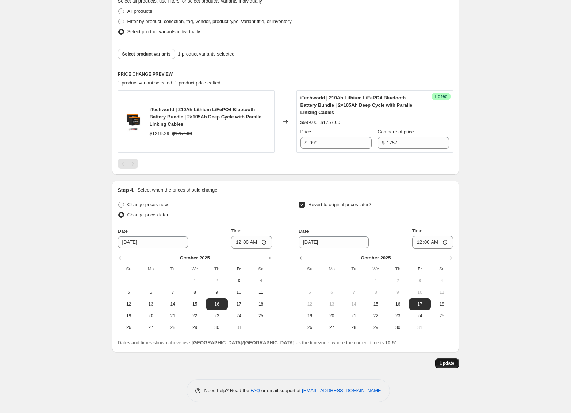
click at [446, 365] on span "Update" at bounding box center [447, 363] width 15 height 6
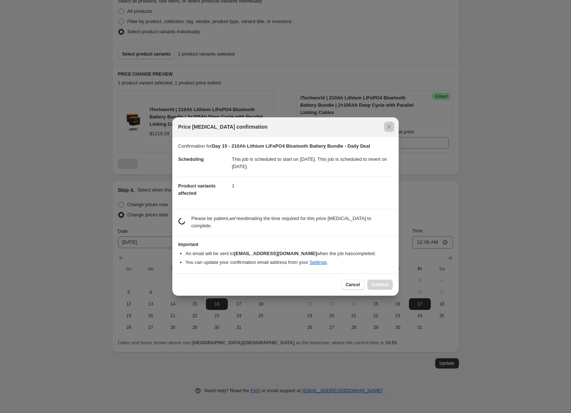
click at [510, 248] on div at bounding box center [285, 206] width 571 height 413
type input "Day 7 - 210Ah Lithium LiFePO4 Bluetooth Battery Bundle - Daily Deal"
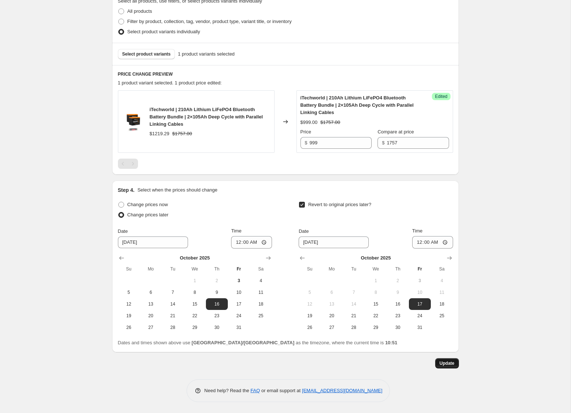
click at [444, 360] on span "Update" at bounding box center [447, 363] width 15 height 6
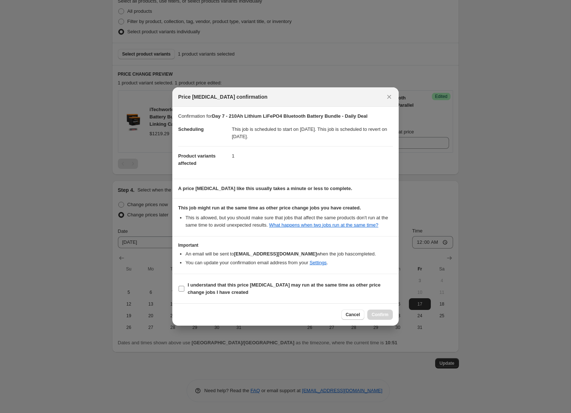
click at [232, 295] on span "I understand that this price change job may run at the same time as other price…" at bounding box center [290, 288] width 205 height 15
click at [184, 291] on input "I understand that this price change job may run at the same time as other price…" at bounding box center [182, 289] width 6 height 6
checkbox input "true"
click at [374, 316] on span "Confirm" at bounding box center [380, 315] width 17 height 6
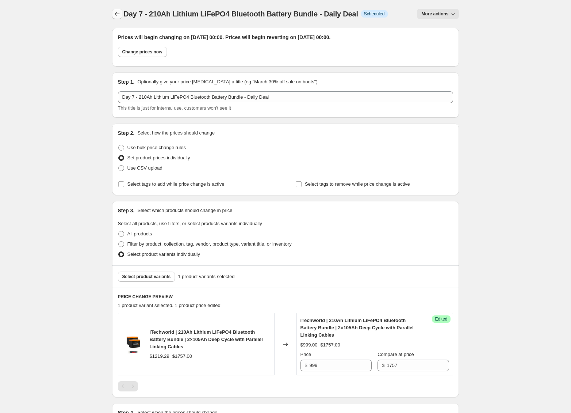
click at [118, 12] on icon "Price change jobs" at bounding box center [117, 13] width 7 height 7
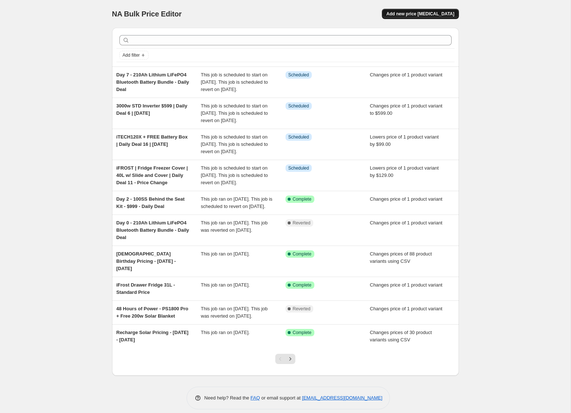
click at [438, 12] on span "Add new price [MEDICAL_DATA]" at bounding box center [420, 14] width 68 height 6
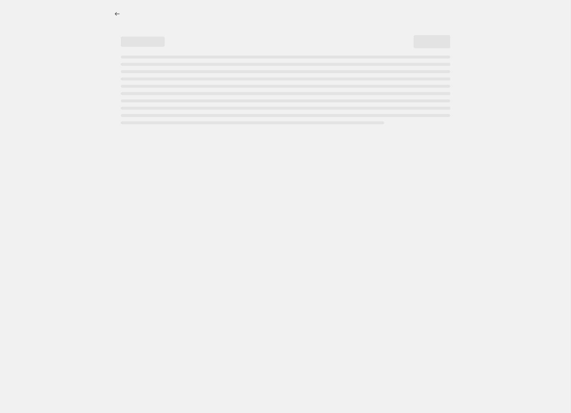
select select "percentage"
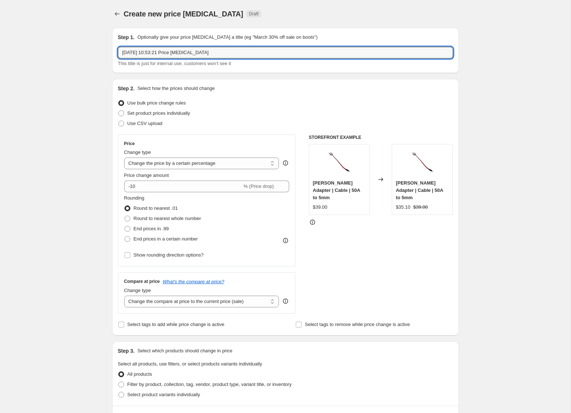
drag, startPoint x: 23, startPoint y: 47, endPoint x: 29, endPoint y: 51, distance: 7.2
click at [23, 47] on div "Create new price change job. This page is ready Create new price change job Dra…" at bounding box center [285, 367] width 571 height 735
type input "Day 8 | JS80 $229 + FREE DELIVERY | [DATE]"
click at [123, 112] on span at bounding box center [121, 113] width 6 height 6
click at [119, 111] on input "Set product prices individually" at bounding box center [118, 110] width 0 height 0
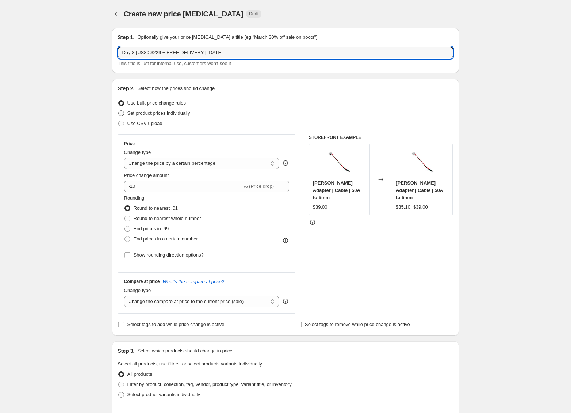
radio input "true"
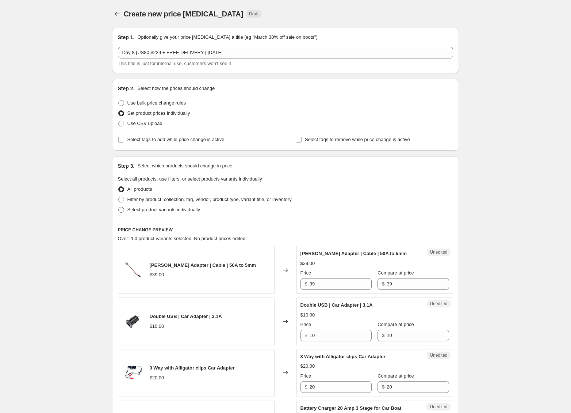
click at [131, 213] on span "Select product variants individually" at bounding box center [163, 209] width 73 height 7
click at [119, 207] on input "Select product variants individually" at bounding box center [118, 207] width 0 height 0
radio input "true"
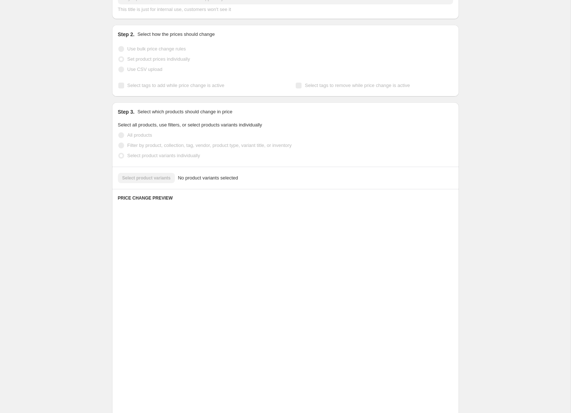
scroll to position [55, 0]
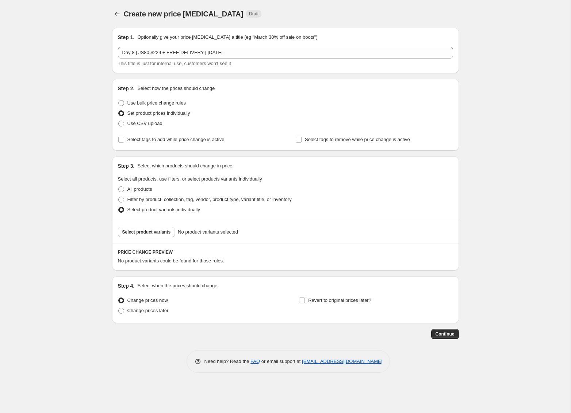
scroll to position [0, 0]
click at [165, 232] on span "Select product variants" at bounding box center [146, 232] width 49 height 6
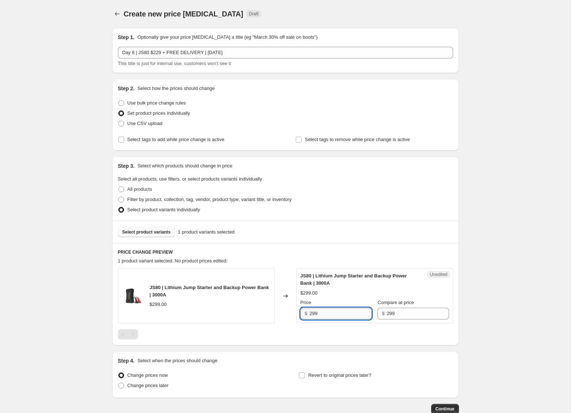
click at [351, 310] on input "299" at bounding box center [341, 313] width 62 height 12
type input "229"
click at [161, 386] on span "Change prices later" at bounding box center [147, 384] width 41 height 5
click at [119, 383] on input "Change prices later" at bounding box center [118, 382] width 0 height 0
radio input "true"
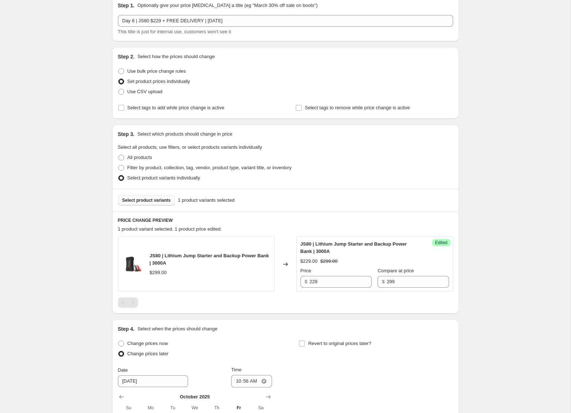
scroll to position [61, 0]
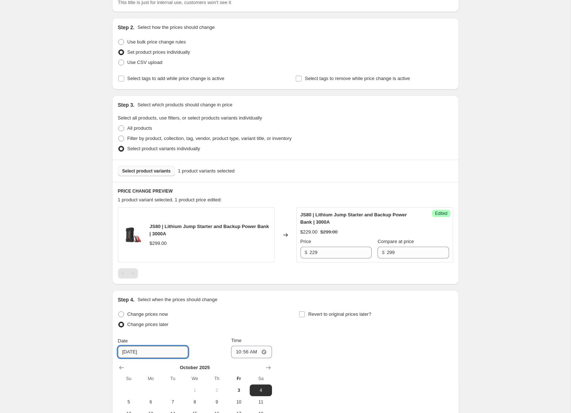
click at [154, 355] on input "10/4/2025" at bounding box center [153, 352] width 70 height 12
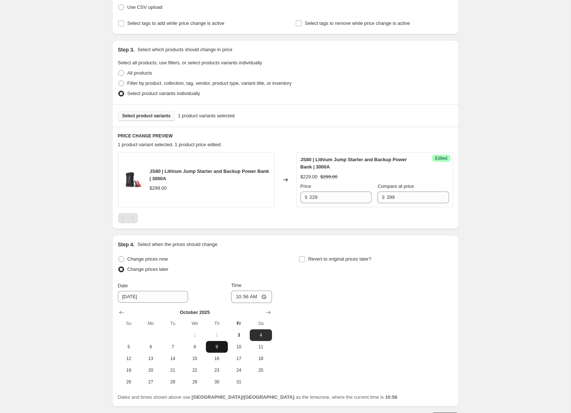
click at [213, 346] on span "9" at bounding box center [217, 347] width 16 height 6
type input "10/9/2025"
click at [238, 298] on input "10:56" at bounding box center [251, 296] width 41 height 12
type input "00:00"
click at [337, 298] on div "Change prices now Change prices later Date 10/9/2025 Time 00:00 October 2025 Su…" at bounding box center [285, 321] width 335 height 134
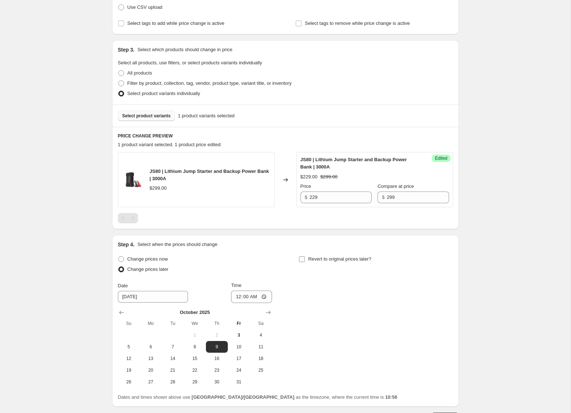
click at [306, 259] on label "Revert to original prices later?" at bounding box center [335, 259] width 73 height 10
click at [305, 259] on input "Revert to original prices later?" at bounding box center [302, 259] width 6 height 6
checkbox input "true"
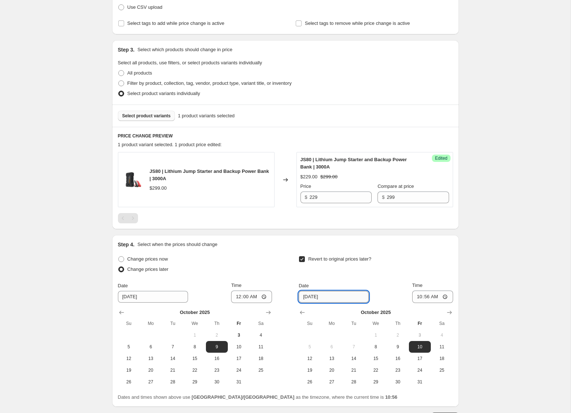
click at [337, 297] on input "10/10/2025" at bounding box center [334, 297] width 70 height 12
click at [417, 345] on span "10" at bounding box center [420, 347] width 16 height 6
click at [426, 296] on input "10:56" at bounding box center [432, 296] width 41 height 12
click at [420, 297] on input "10:56" at bounding box center [432, 296] width 41 height 12
type input "00:00"
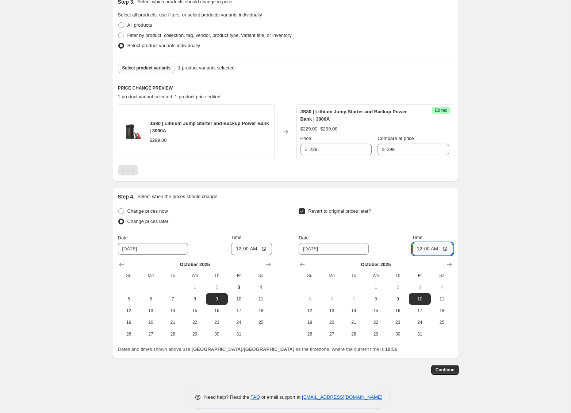
scroll to position [171, 0]
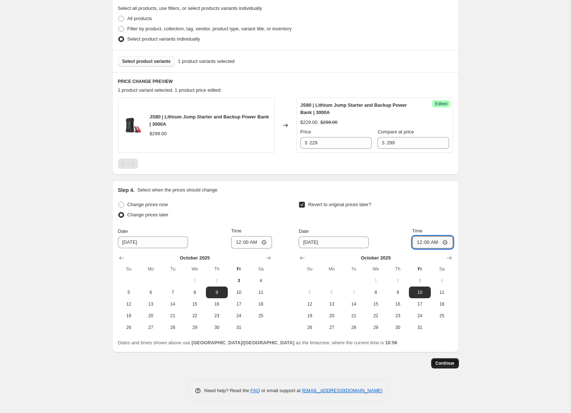
click at [456, 364] on button "Continue" at bounding box center [445, 363] width 28 height 10
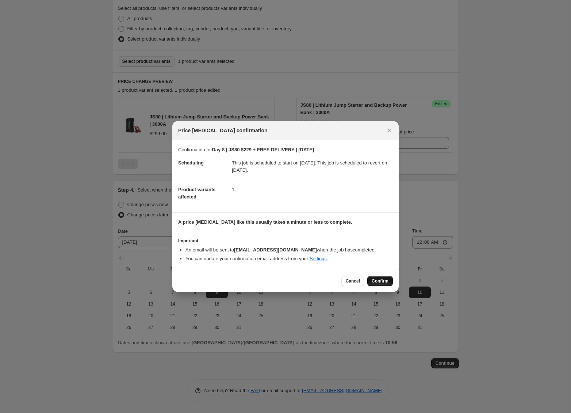
click at [382, 279] on span "Confirm" at bounding box center [380, 281] width 17 height 6
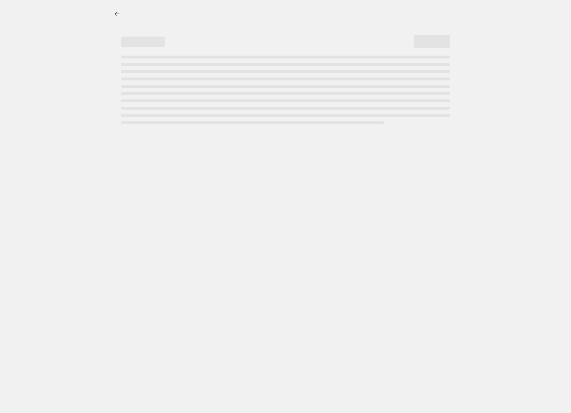
select select "by"
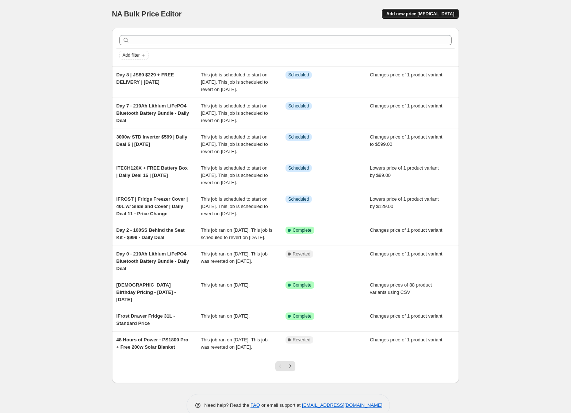
click at [409, 9] on button "Add new price [MEDICAL_DATA]" at bounding box center [420, 14] width 77 height 10
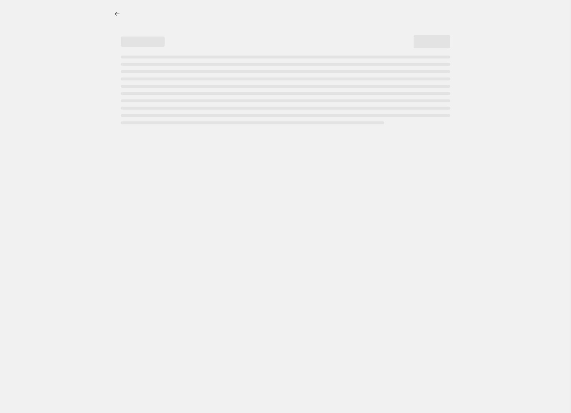
select select "percentage"
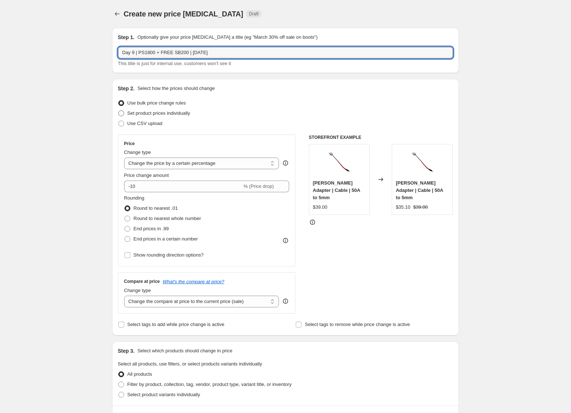
type input "Day 9 | PS1800 + FREE SB200 | [DATE]"
click at [123, 115] on span at bounding box center [121, 113] width 6 height 6
click at [119, 111] on input "Set product prices individually" at bounding box center [118, 110] width 0 height 0
radio input "true"
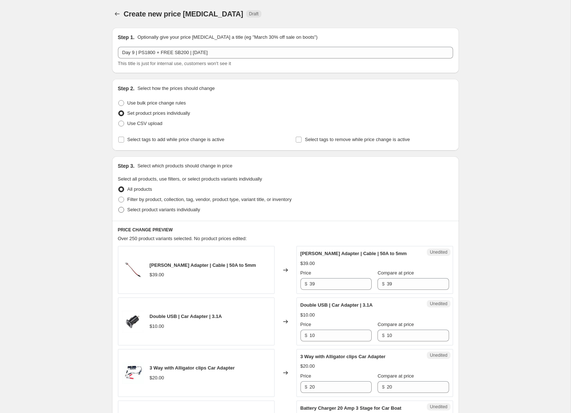
click at [124, 208] on span at bounding box center [121, 210] width 6 height 6
click at [119, 207] on input "Select product variants individually" at bounding box center [118, 207] width 0 height 0
radio input "true"
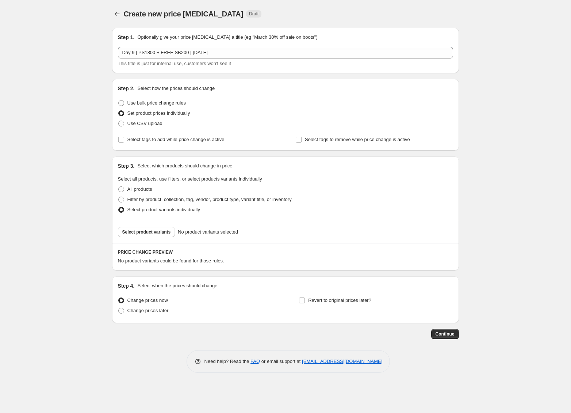
click at [161, 237] on div "Select product variants No product variants selected" at bounding box center [285, 232] width 347 height 22
click at [161, 234] on span "Select product variants" at bounding box center [146, 232] width 49 height 6
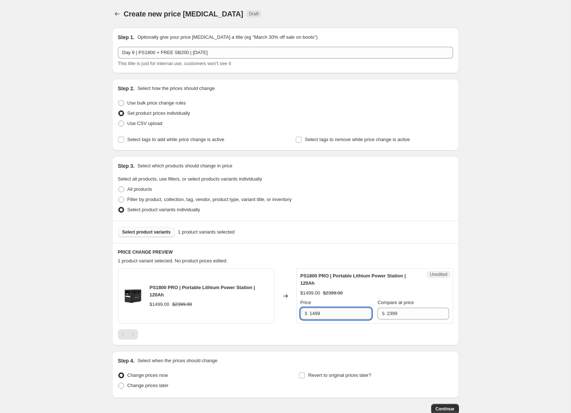
drag, startPoint x: 314, startPoint y: 312, endPoint x: 313, endPoint y: 315, distance: 3.8
click at [314, 312] on input "1499" at bounding box center [341, 313] width 62 height 12
type input "1399"
click at [157, 389] on span "Change prices later" at bounding box center [147, 385] width 41 height 7
click at [119, 383] on input "Change prices later" at bounding box center [118, 382] width 0 height 0
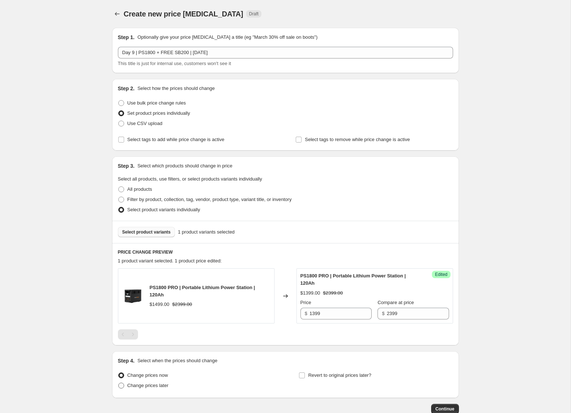
radio input "true"
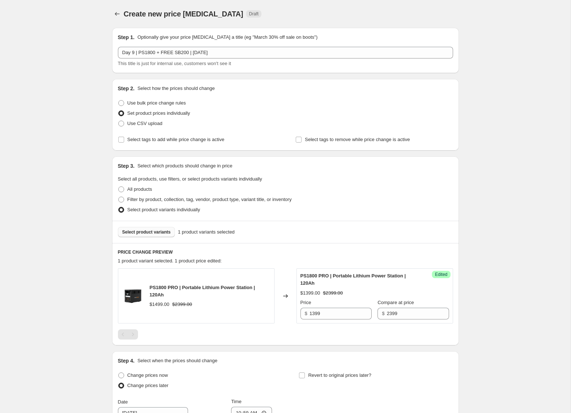
scroll to position [45, 0]
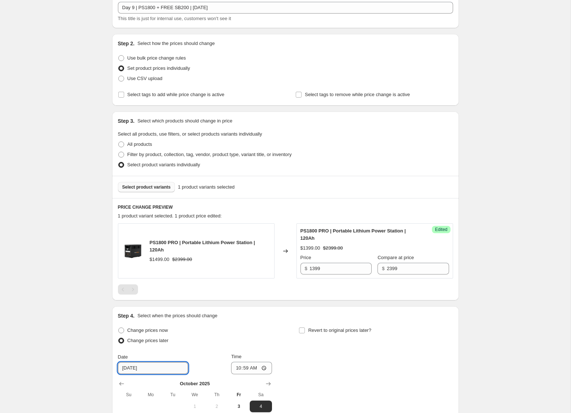
click at [161, 370] on input "[DATE]" at bounding box center [153, 368] width 70 height 12
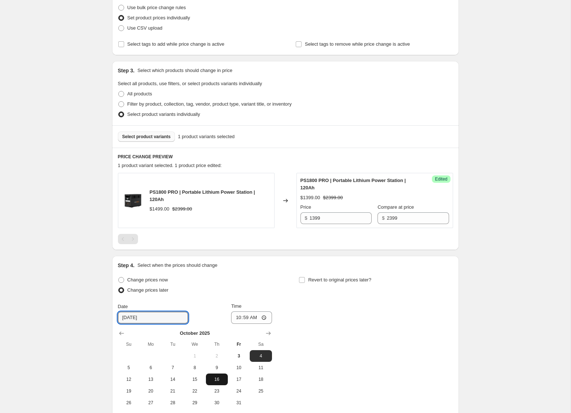
scroll to position [105, 0]
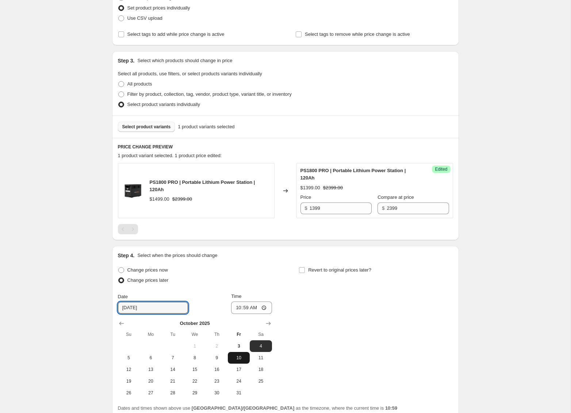
click at [238, 356] on span "10" at bounding box center [239, 358] width 16 height 6
type input "[DATE]"
click at [237, 308] on input "10:59" at bounding box center [251, 307] width 41 height 12
type input "00:00"
click at [304, 269] on input "Revert to original prices later?" at bounding box center [302, 270] width 6 height 6
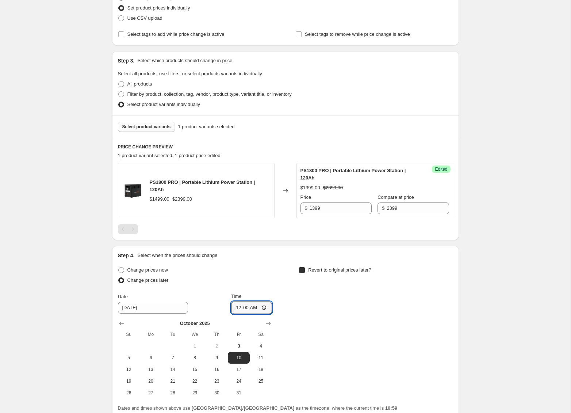
checkbox input "true"
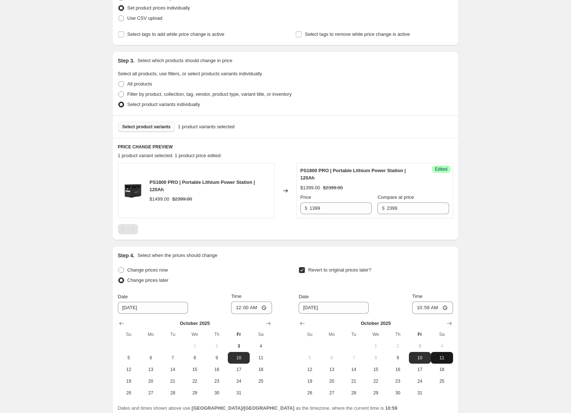
click at [438, 356] on span "11" at bounding box center [442, 358] width 16 height 6
type input "[DATE]"
click at [418, 306] on input "10:59" at bounding box center [432, 307] width 41 height 12
type input "00:00"
click at [507, 323] on div "Create new price [MEDICAL_DATA]. This page is ready Create new price [MEDICAL_D…" at bounding box center [285, 186] width 571 height 583
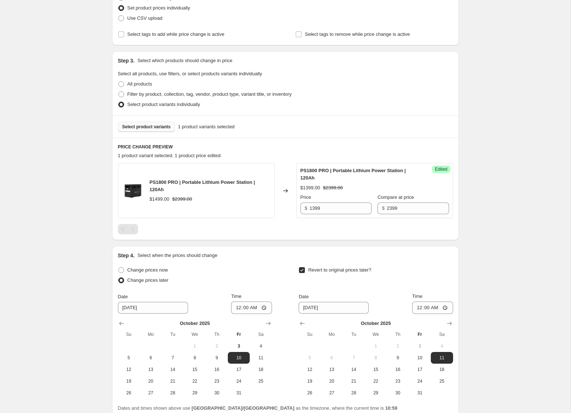
scroll to position [171, 0]
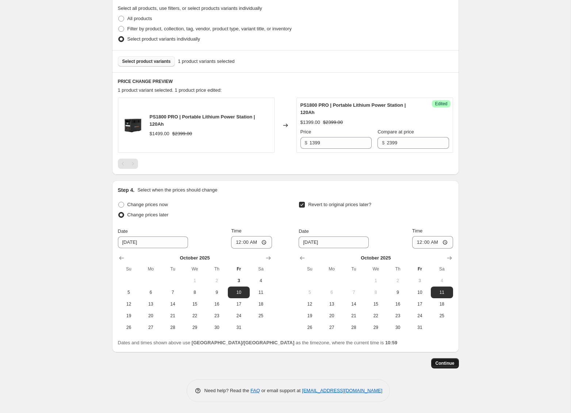
click at [439, 365] on span "Continue" at bounding box center [445, 363] width 19 height 6
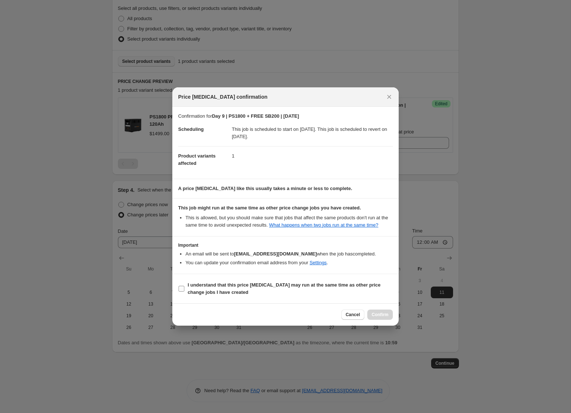
click at [196, 287] on b "I understand that this price [MEDICAL_DATA] may run at the same time as other p…" at bounding box center [284, 288] width 193 height 13
click at [230, 294] on b "I understand that this price [MEDICAL_DATA] may run at the same time as other p…" at bounding box center [284, 288] width 193 height 13
click at [184, 291] on input "I understand that this price [MEDICAL_DATA] may run at the same time as other p…" at bounding box center [182, 289] width 6 height 6
checkbox input "true"
click at [382, 316] on span "Confirm" at bounding box center [380, 315] width 17 height 6
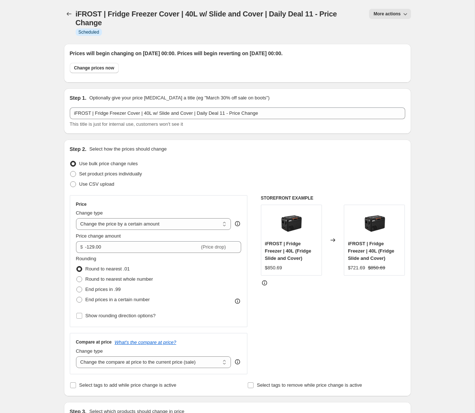
select select "by"
